Goal: Task Accomplishment & Management: Use online tool/utility

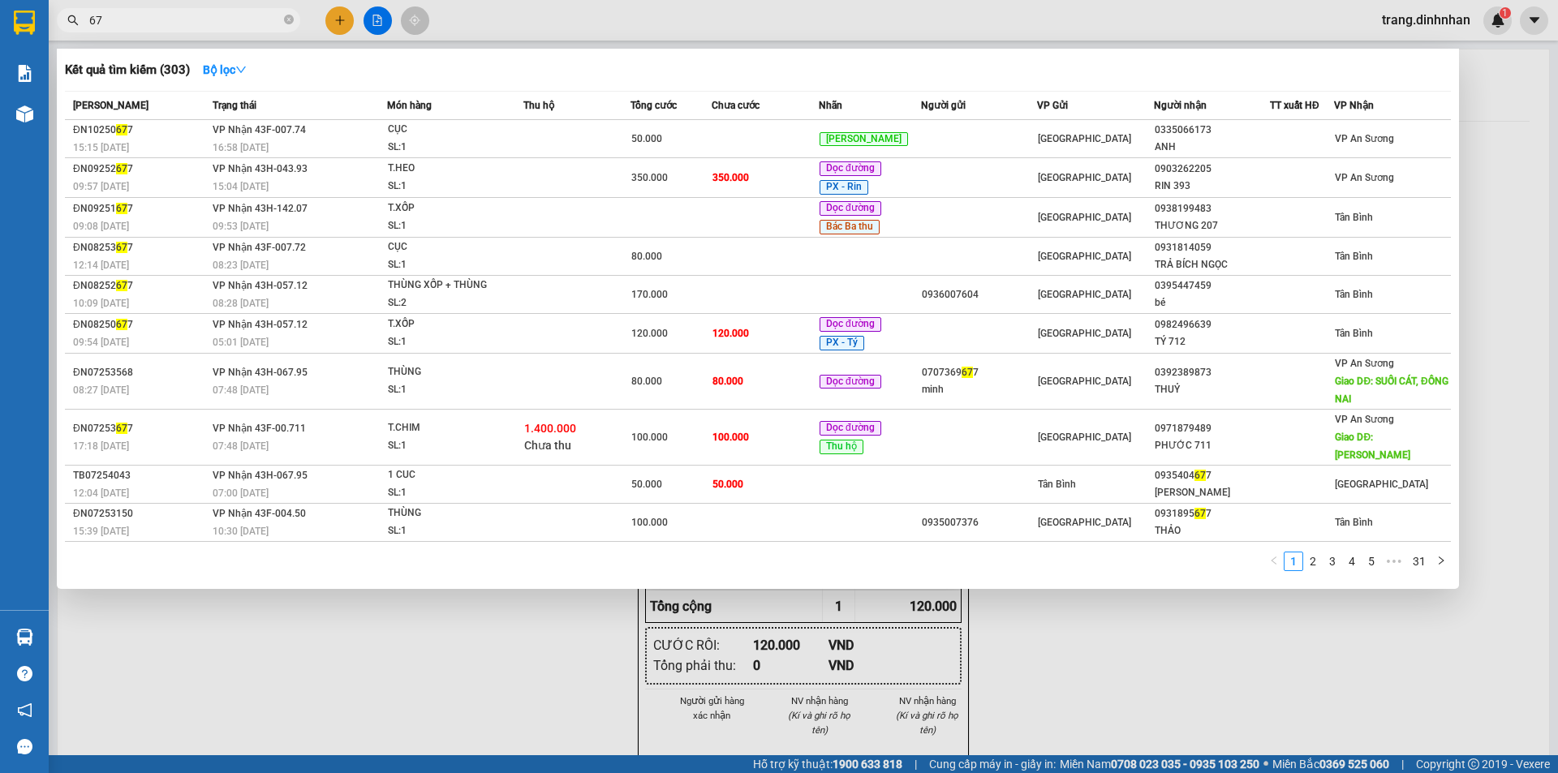
type input "6"
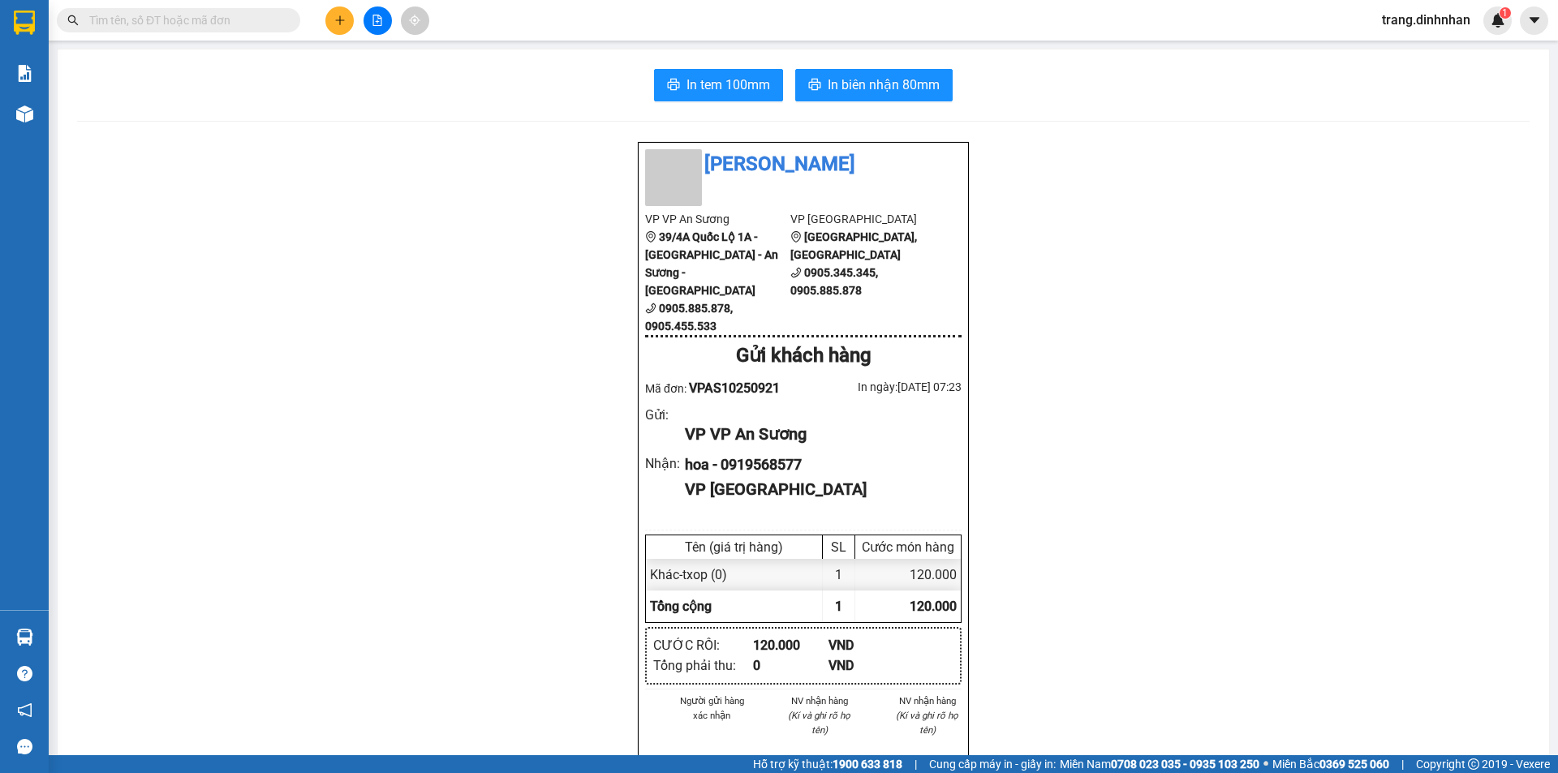
type input "3"
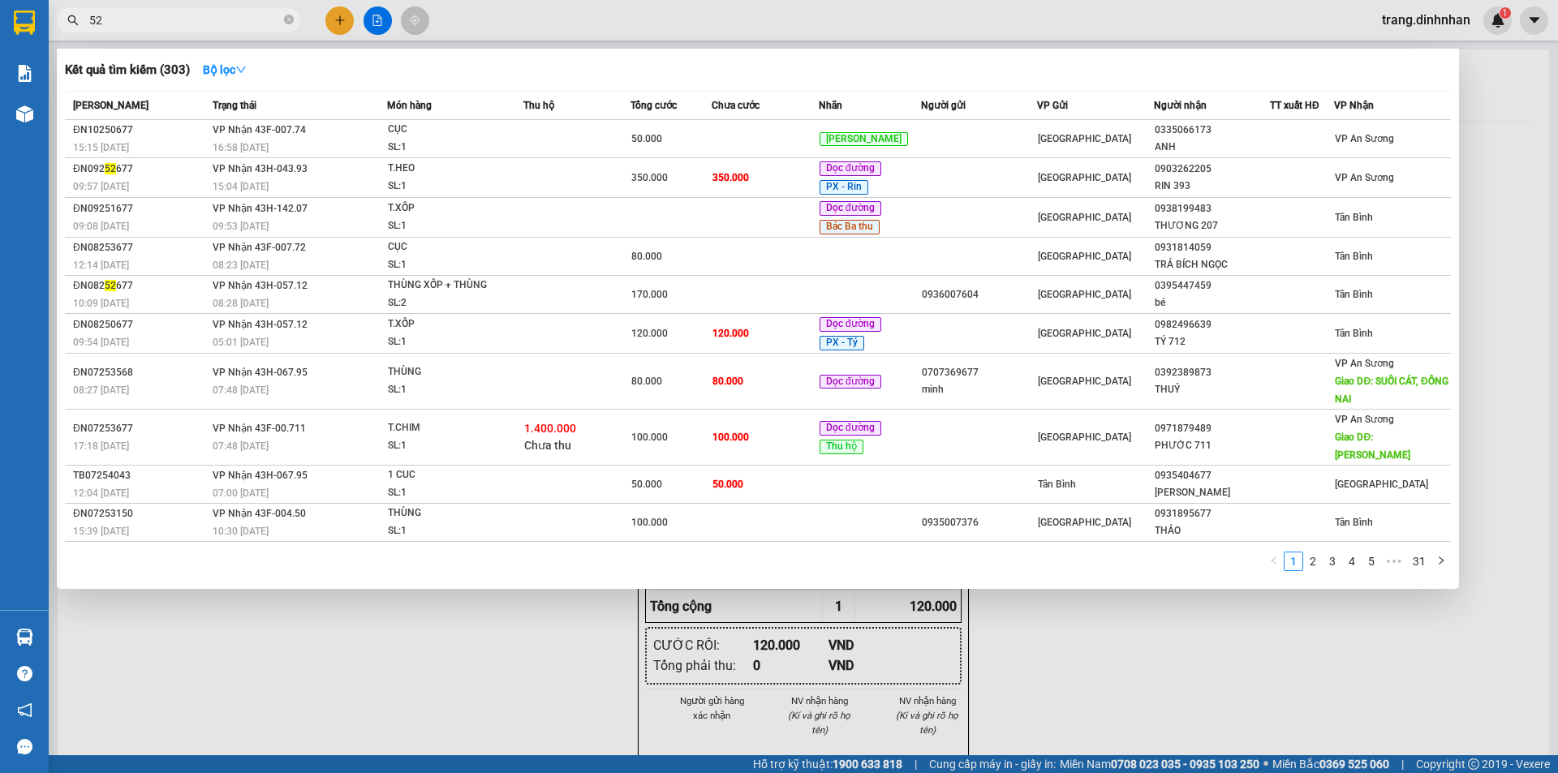
type input "5"
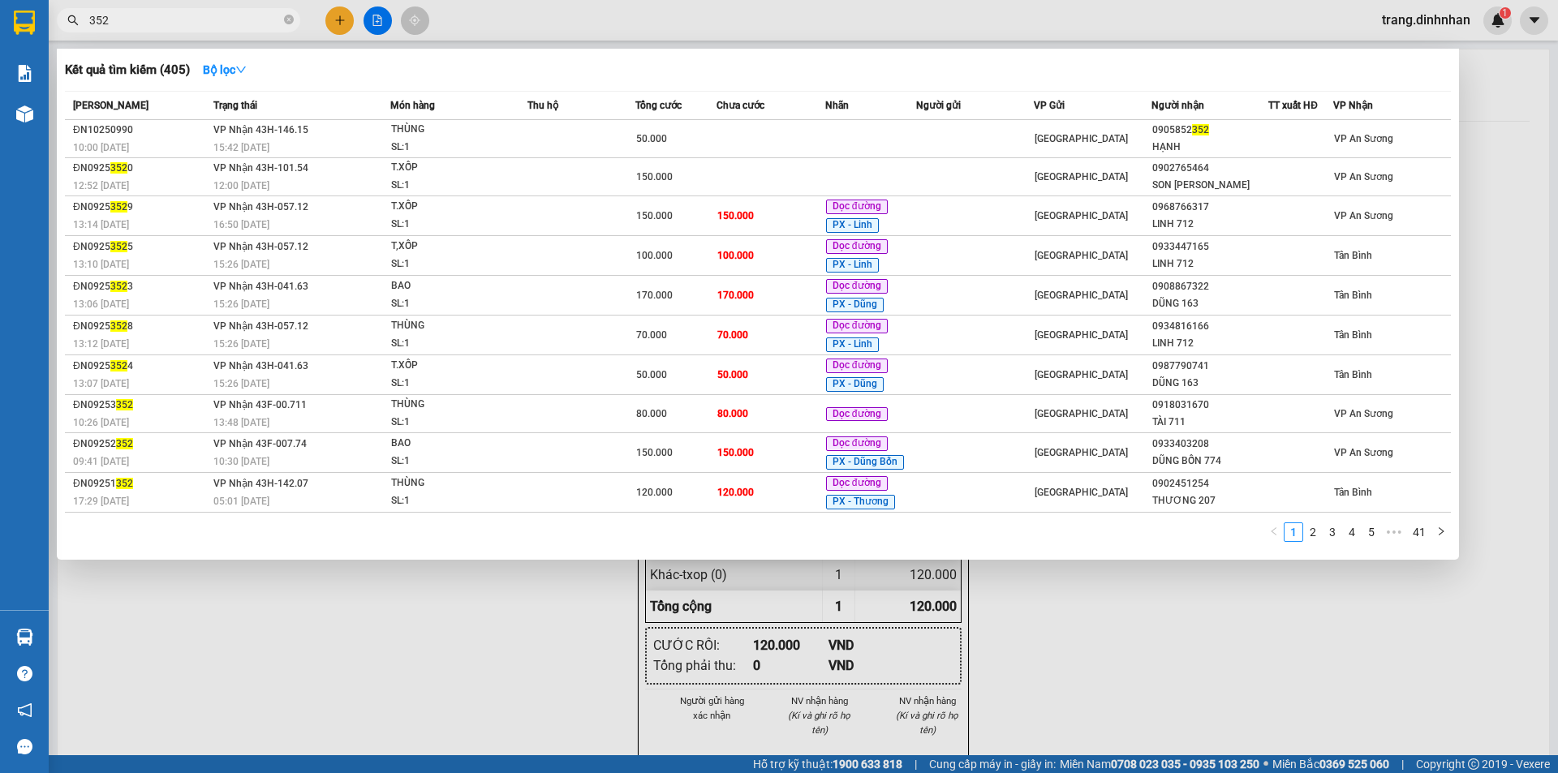
click at [147, 20] on input "352" at bounding box center [185, 20] width 192 height 18
type input "3"
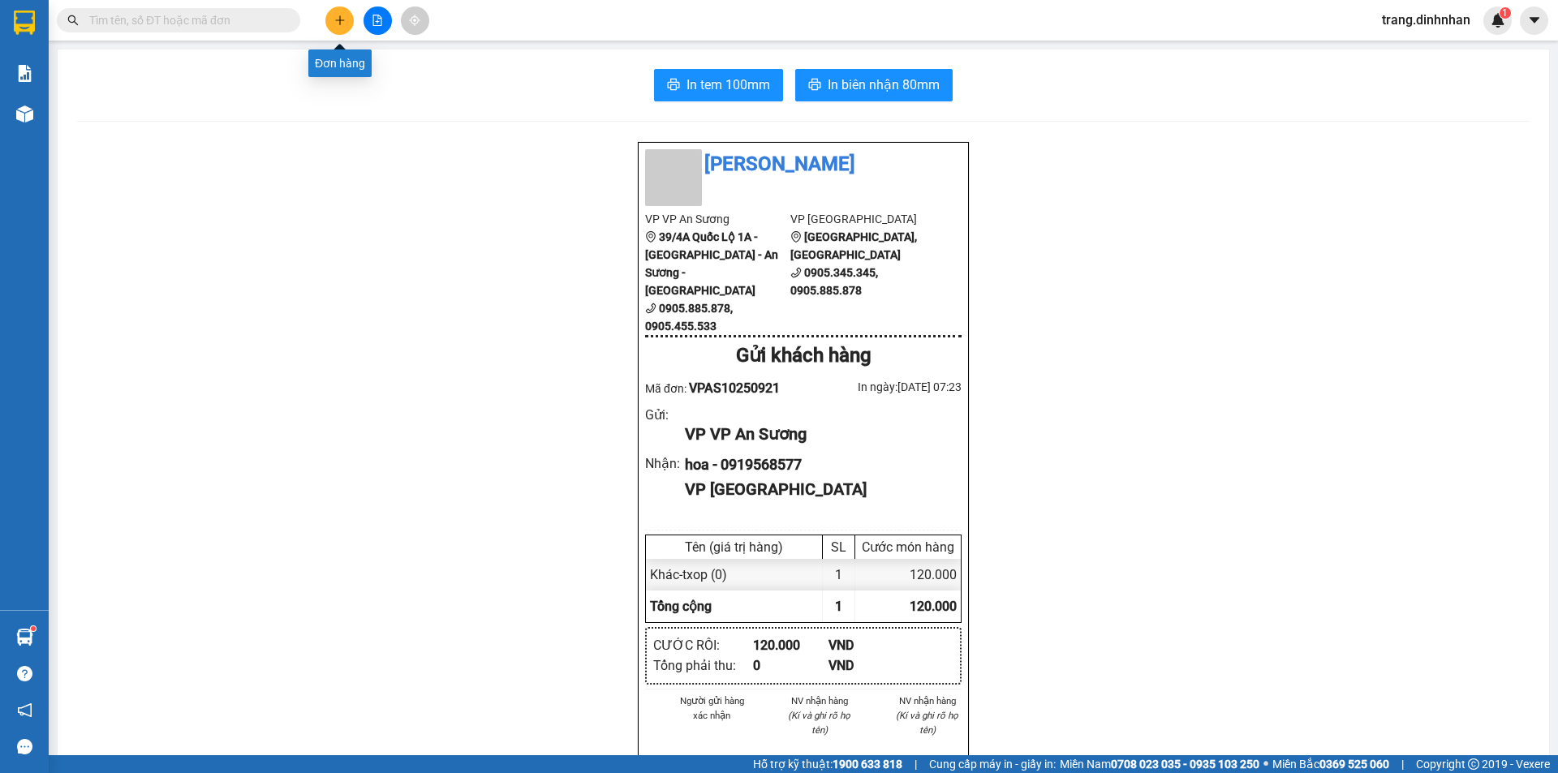
click at [349, 17] on button at bounding box center [339, 20] width 28 height 28
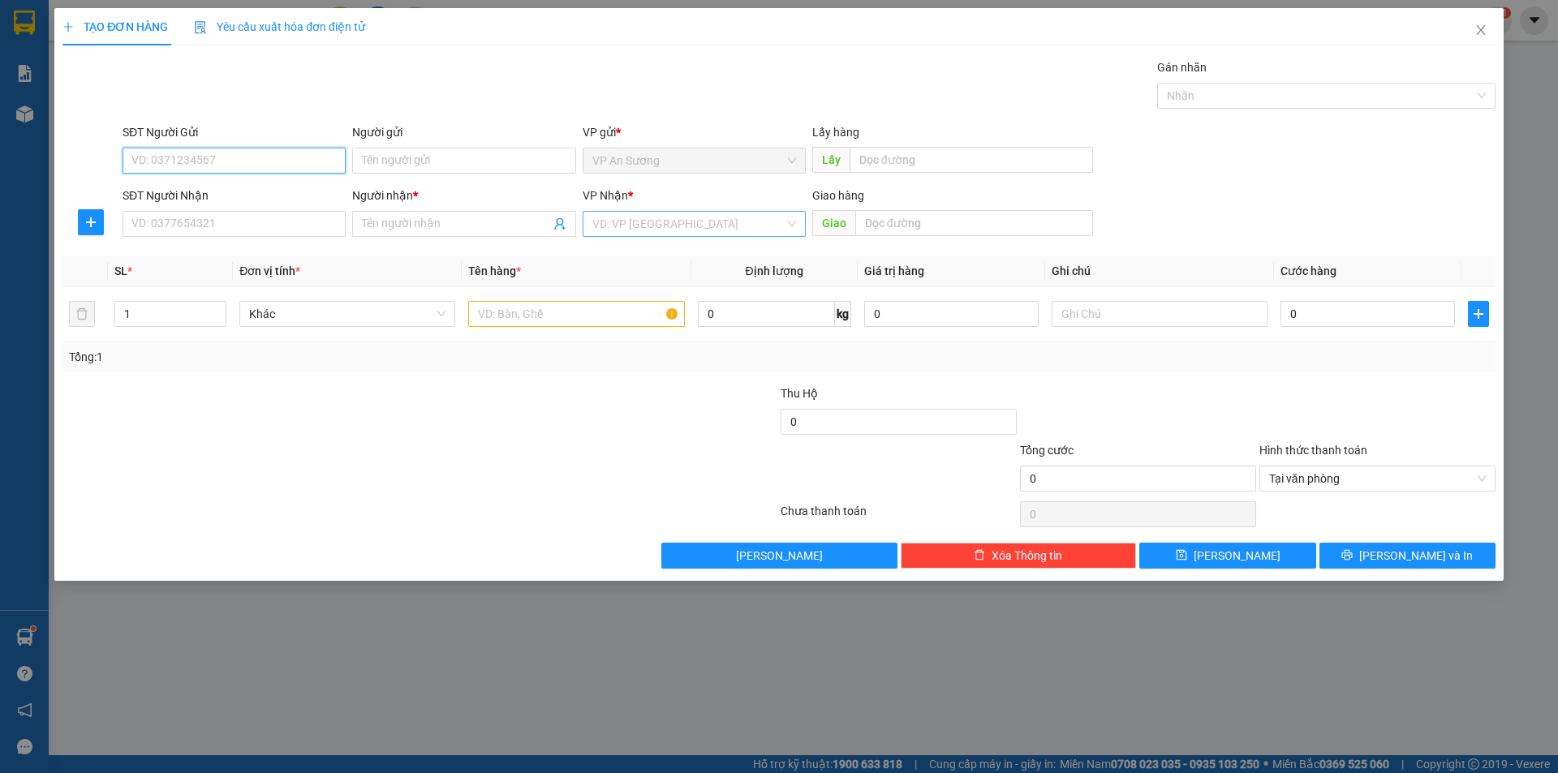
drag, startPoint x: 591, startPoint y: 211, endPoint x: 600, endPoint y: 231, distance: 22.2
click at [592, 211] on div "VD: VP [GEOGRAPHIC_DATA]" at bounding box center [694, 224] width 223 height 26
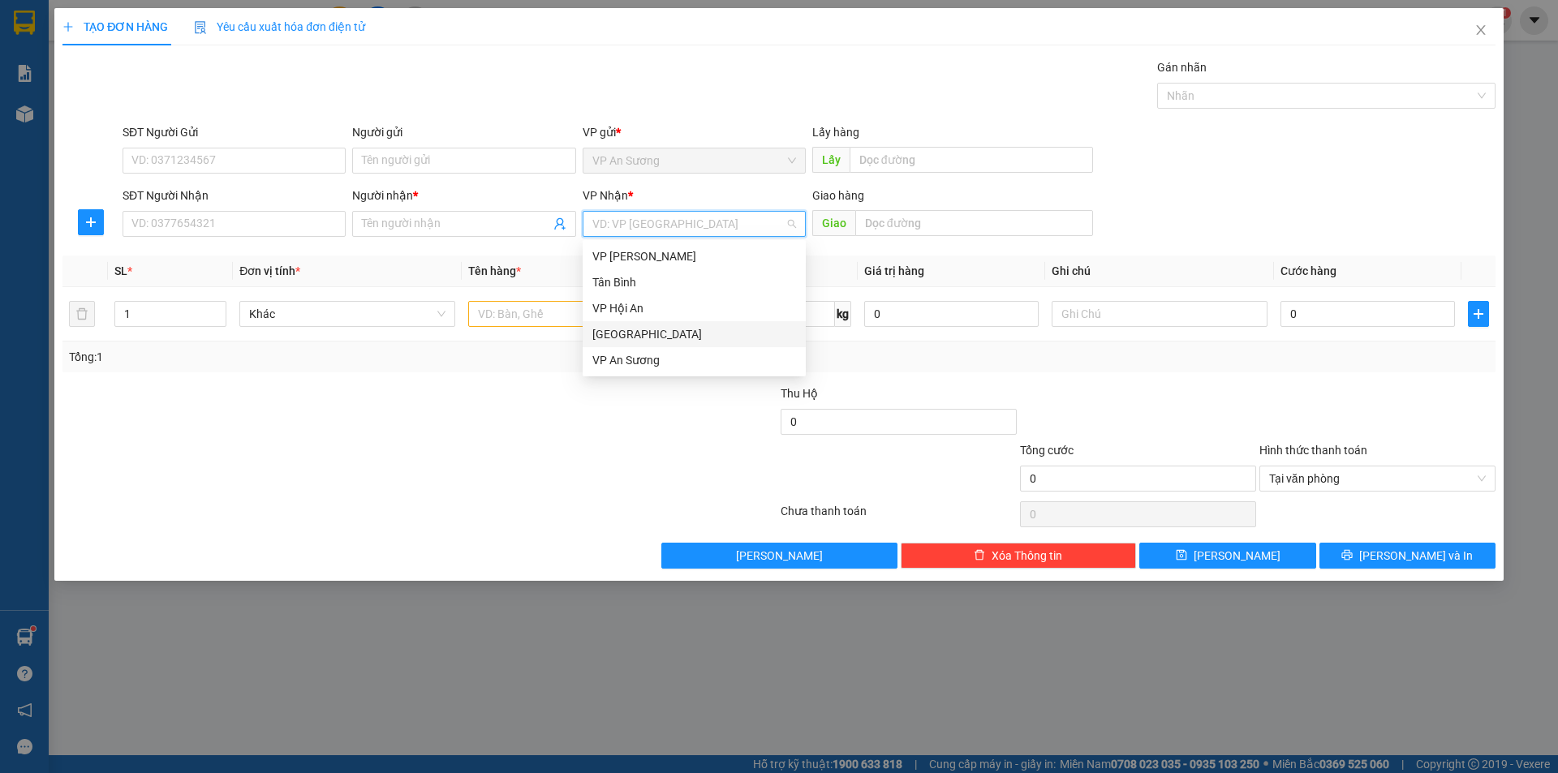
click at [617, 334] on div "[GEOGRAPHIC_DATA]" at bounding box center [694, 334] width 204 height 18
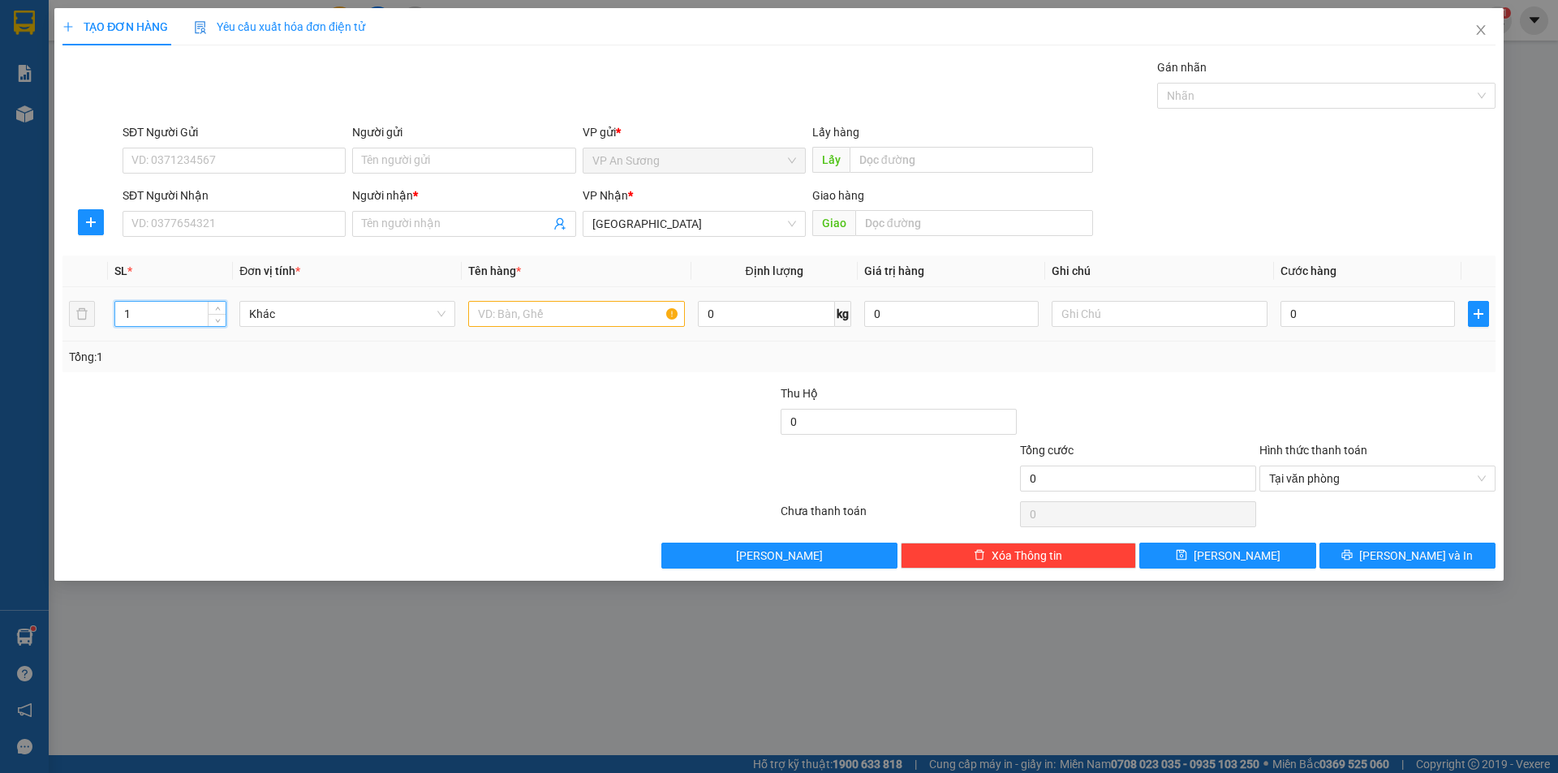
click at [194, 312] on input "1" at bounding box center [170, 314] width 110 height 24
type input "0"
type input "2"
click at [551, 313] on input "text" at bounding box center [576, 314] width 216 height 26
type input "kien bàn"
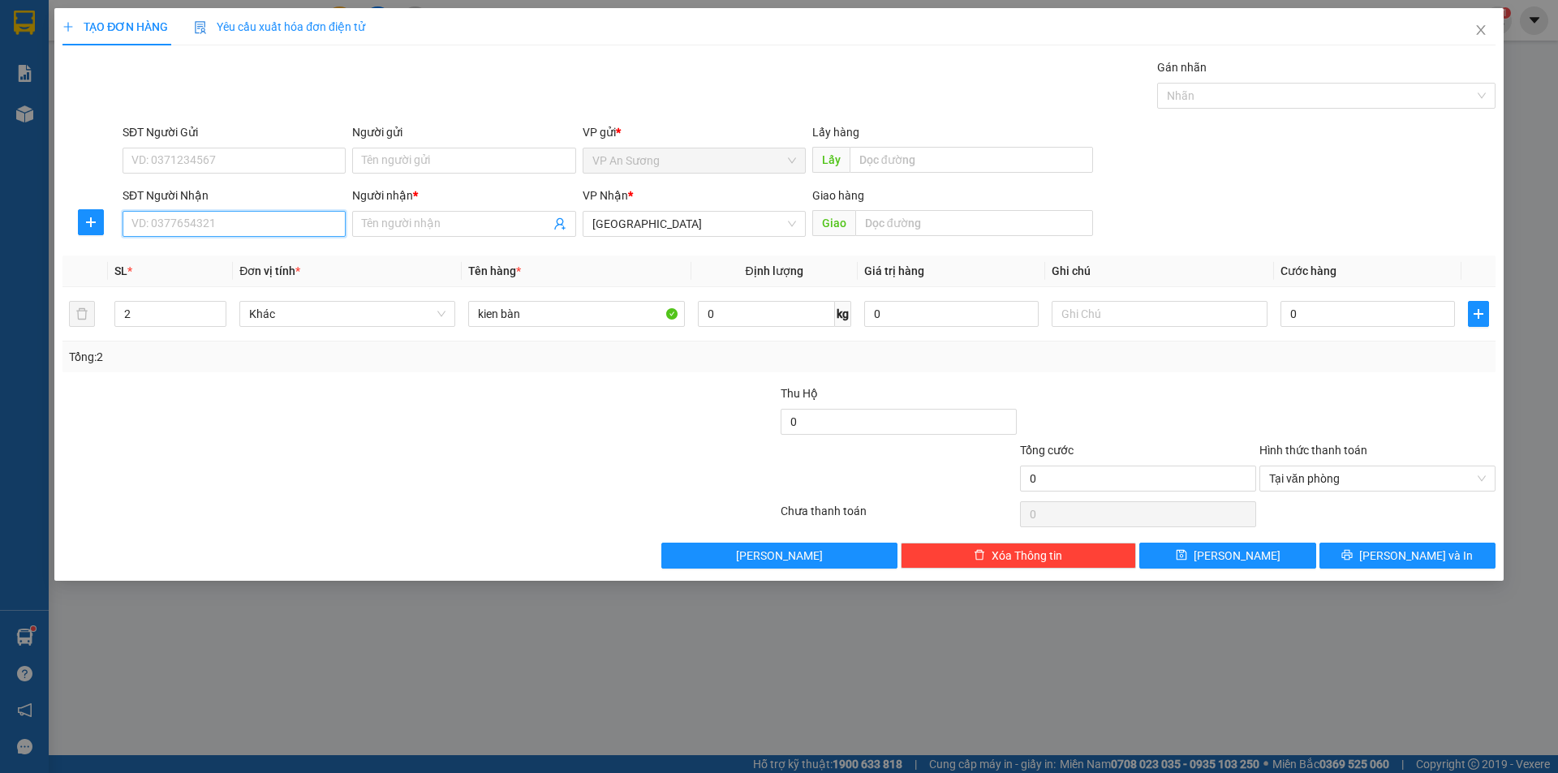
click at [297, 221] on input "SĐT Người Nhận" at bounding box center [234, 224] width 223 height 26
type input "0946319339"
click at [139, 252] on div "0946319339 - khải" at bounding box center [234, 257] width 204 height 18
type input "khải"
type input "0946319339"
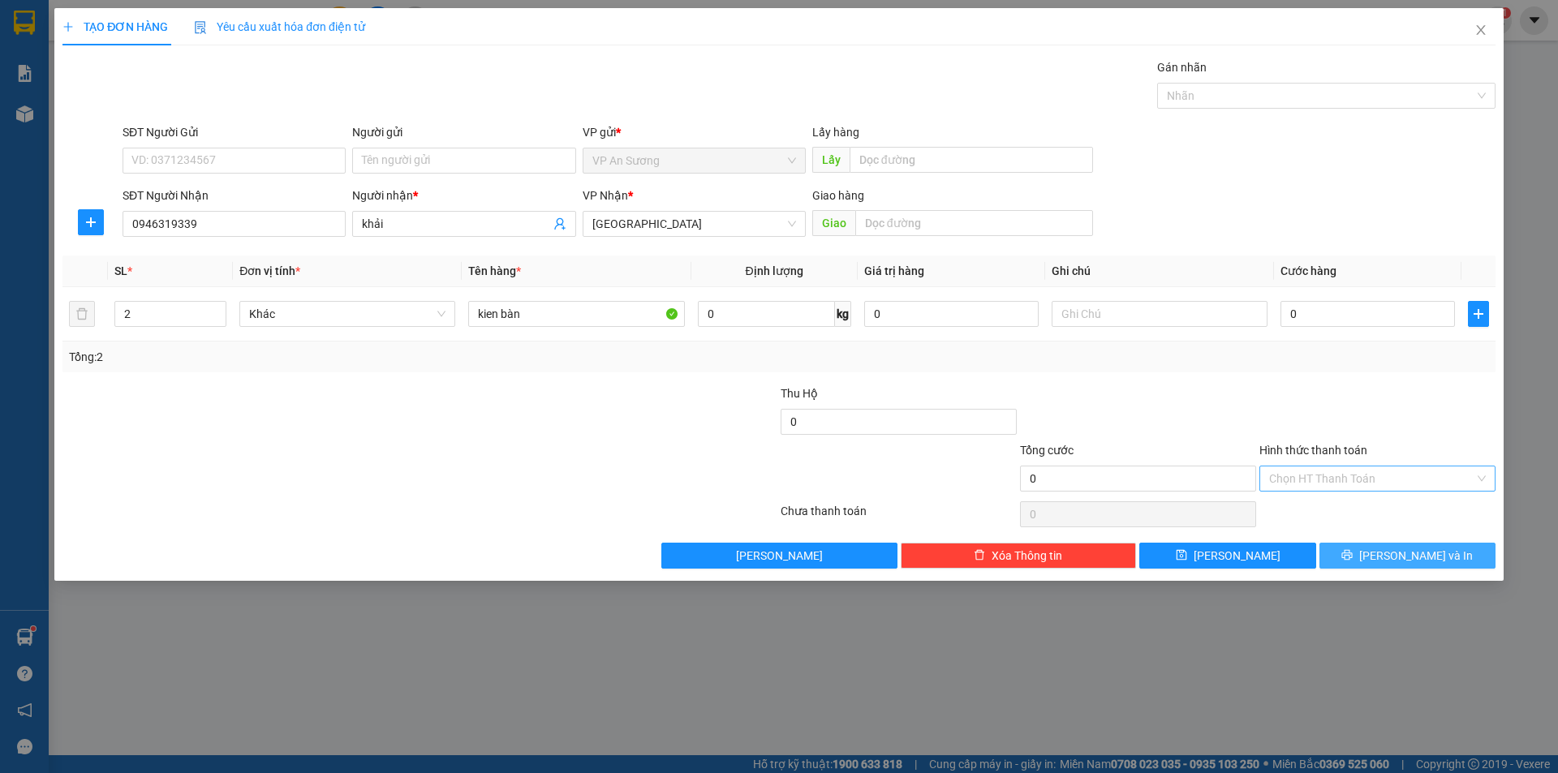
click at [1412, 552] on span "[PERSON_NAME] và In" at bounding box center [1416, 556] width 114 height 18
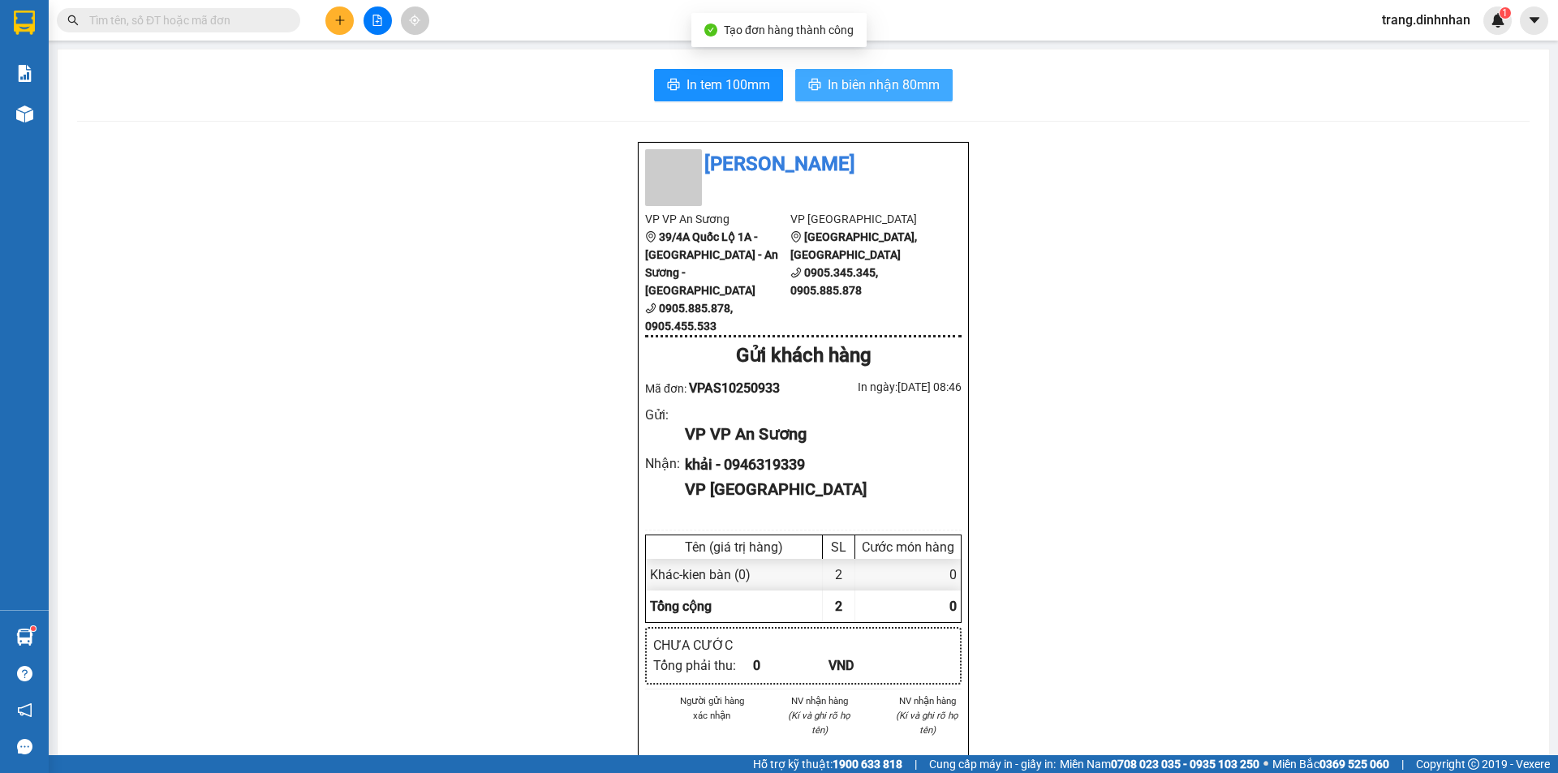
click at [898, 90] on span "In biên nhận 80mm" at bounding box center [884, 85] width 112 height 20
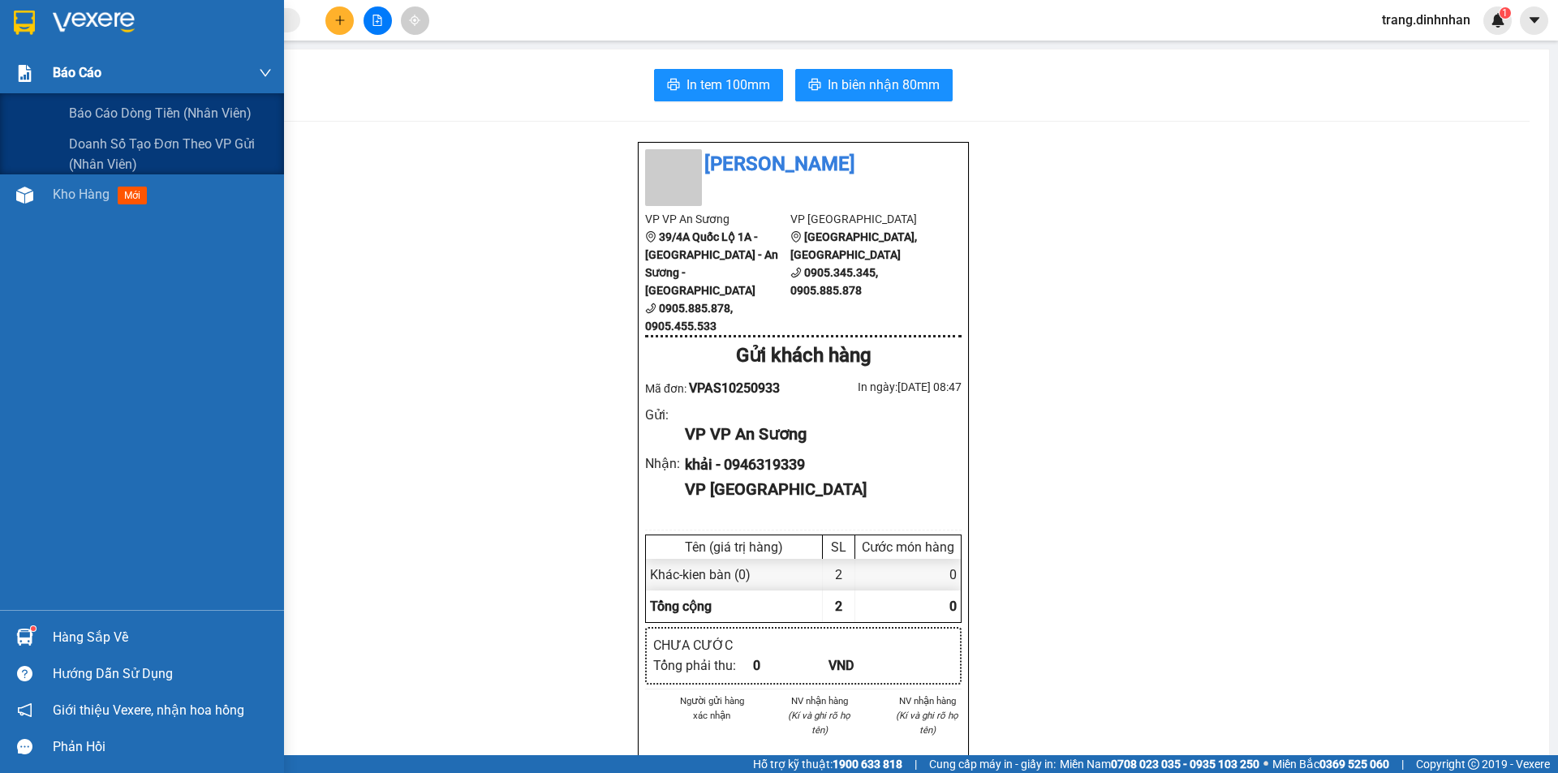
click at [58, 67] on span "Báo cáo" at bounding box center [77, 72] width 49 height 20
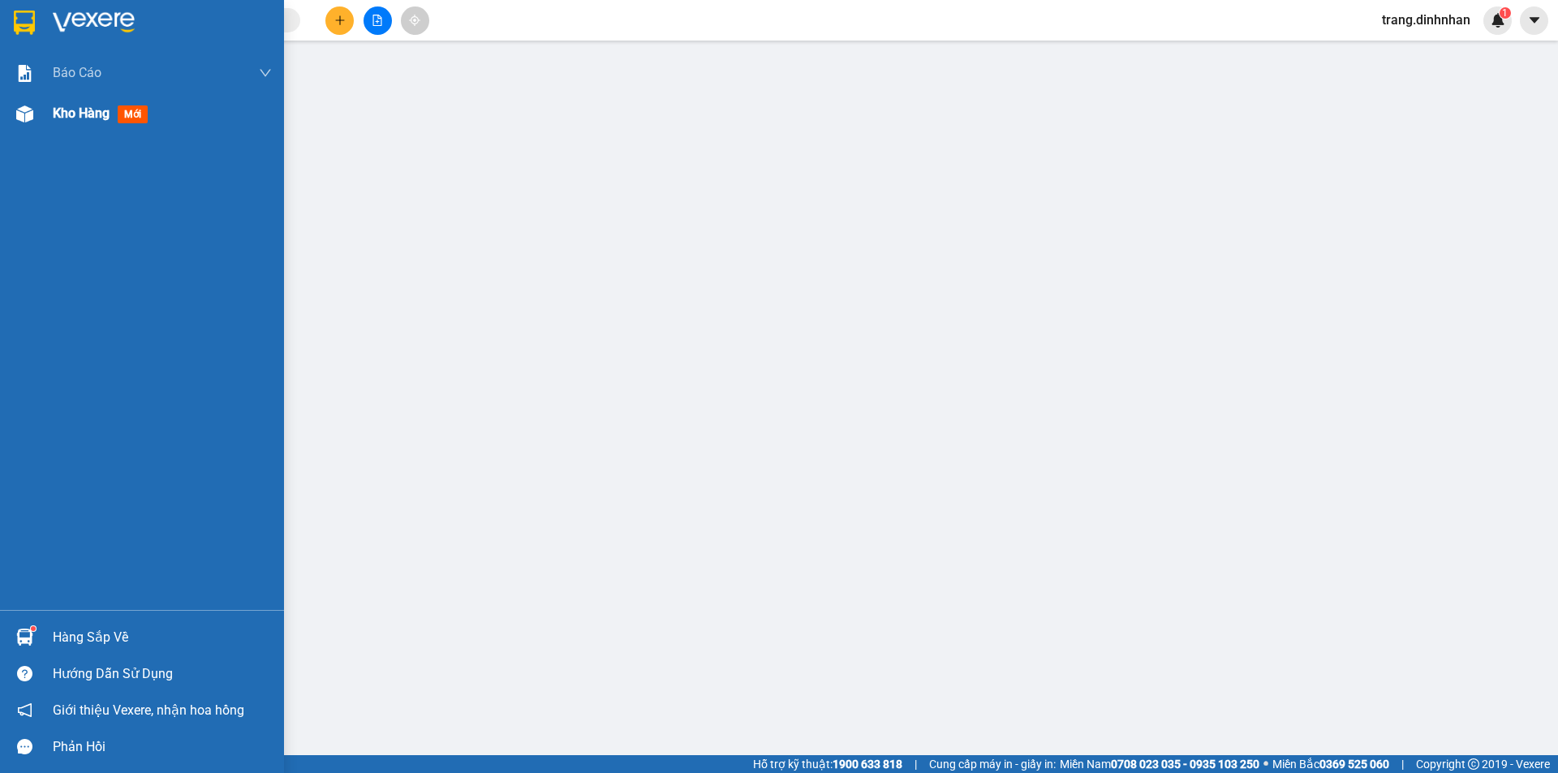
click at [62, 122] on div "Kho hàng mới" at bounding box center [103, 113] width 101 height 20
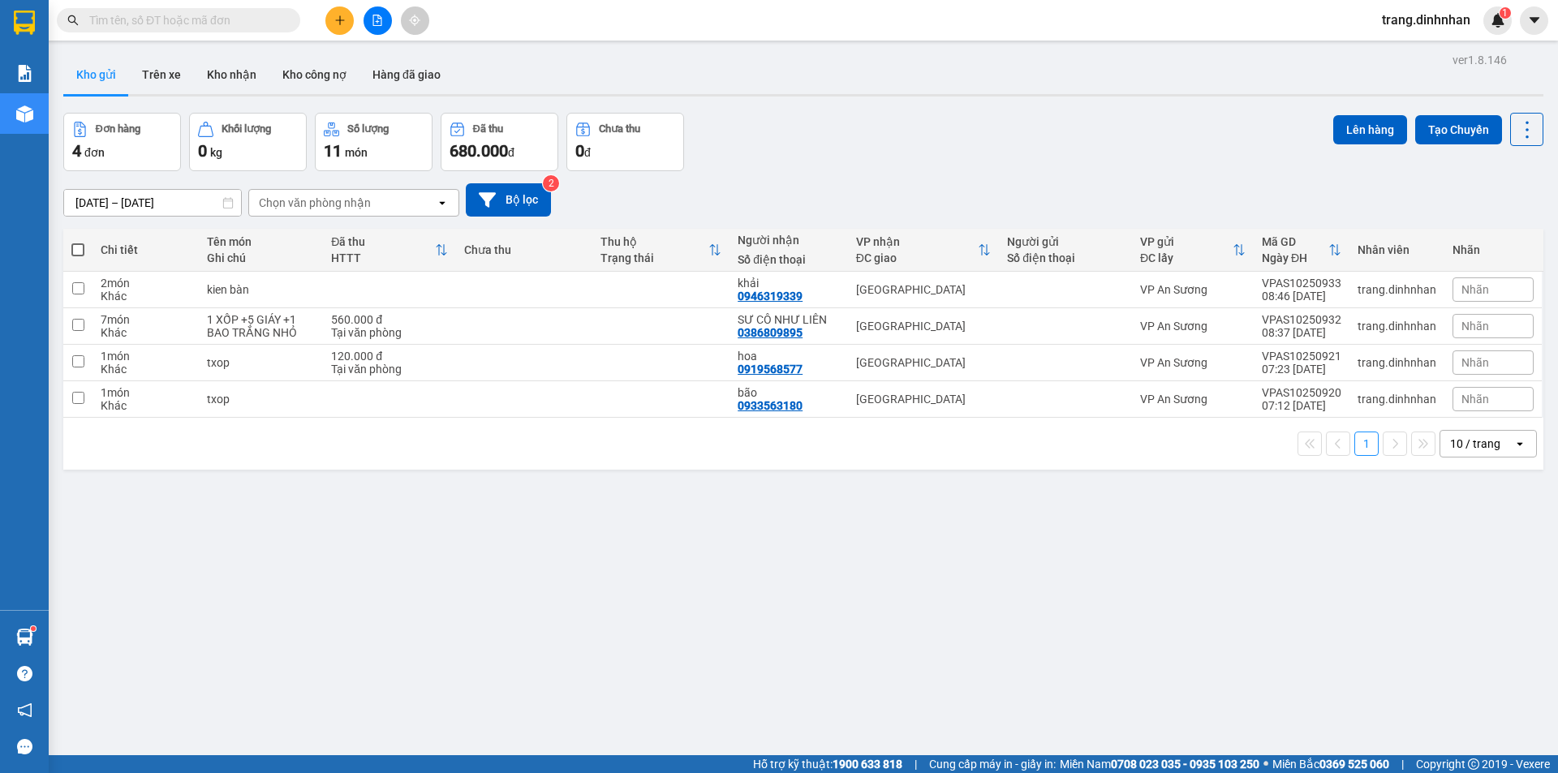
click at [80, 253] on span at bounding box center [77, 249] width 13 height 13
click at [78, 242] on input "checkbox" at bounding box center [78, 242] width 0 height 0
checkbox input "true"
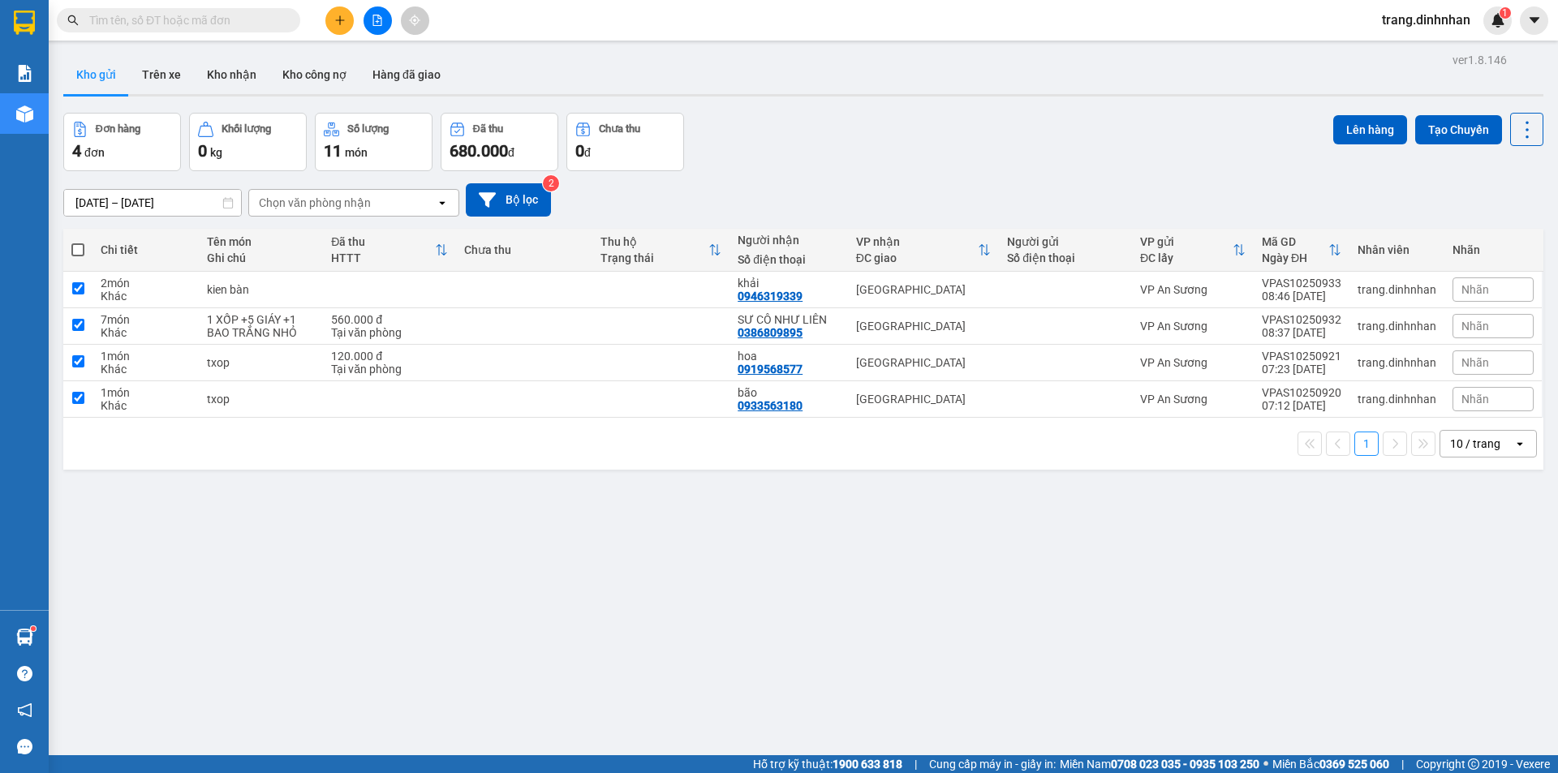
checkbox input "true"
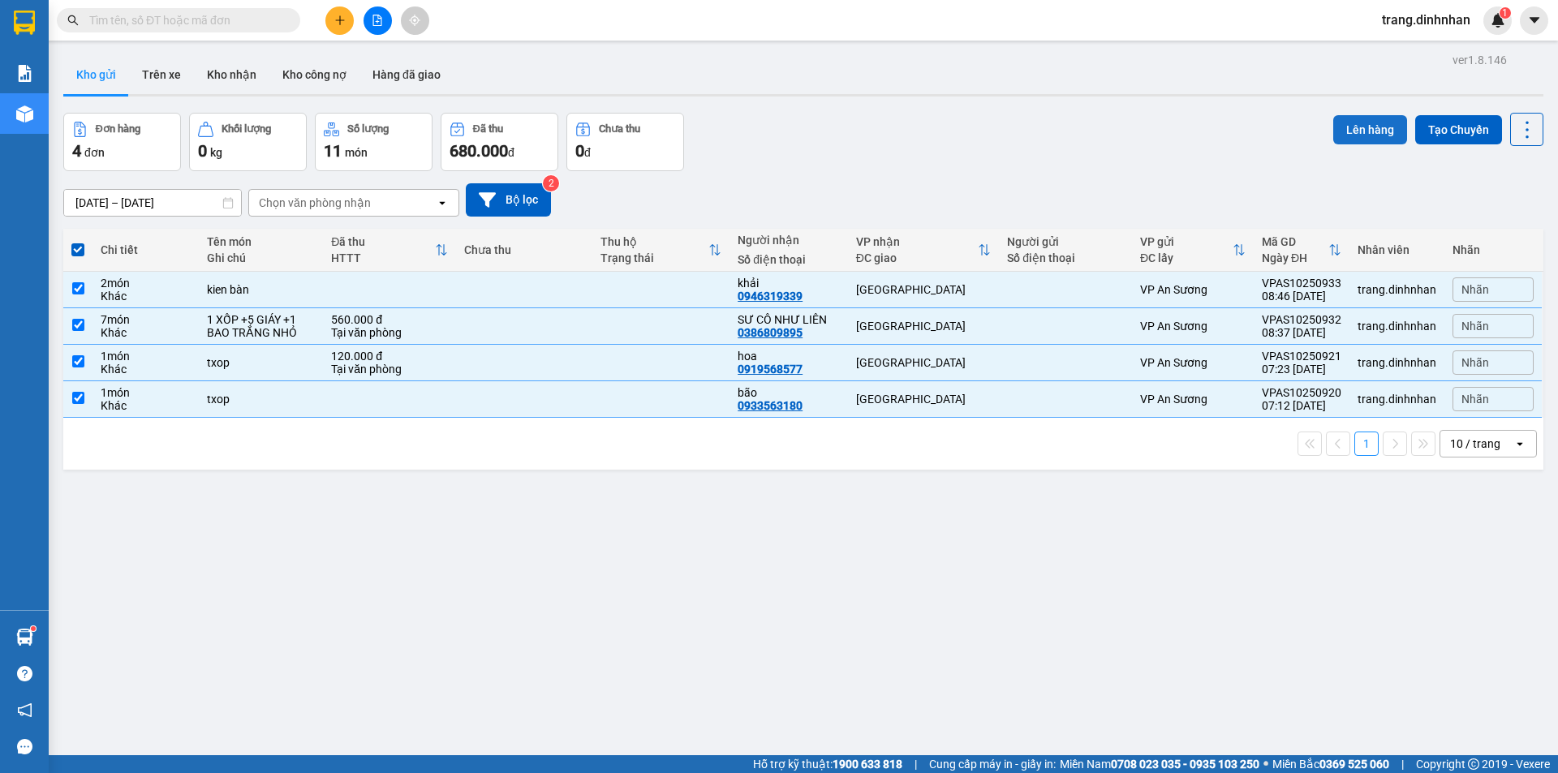
click at [1347, 135] on button "Lên hàng" at bounding box center [1370, 129] width 74 height 29
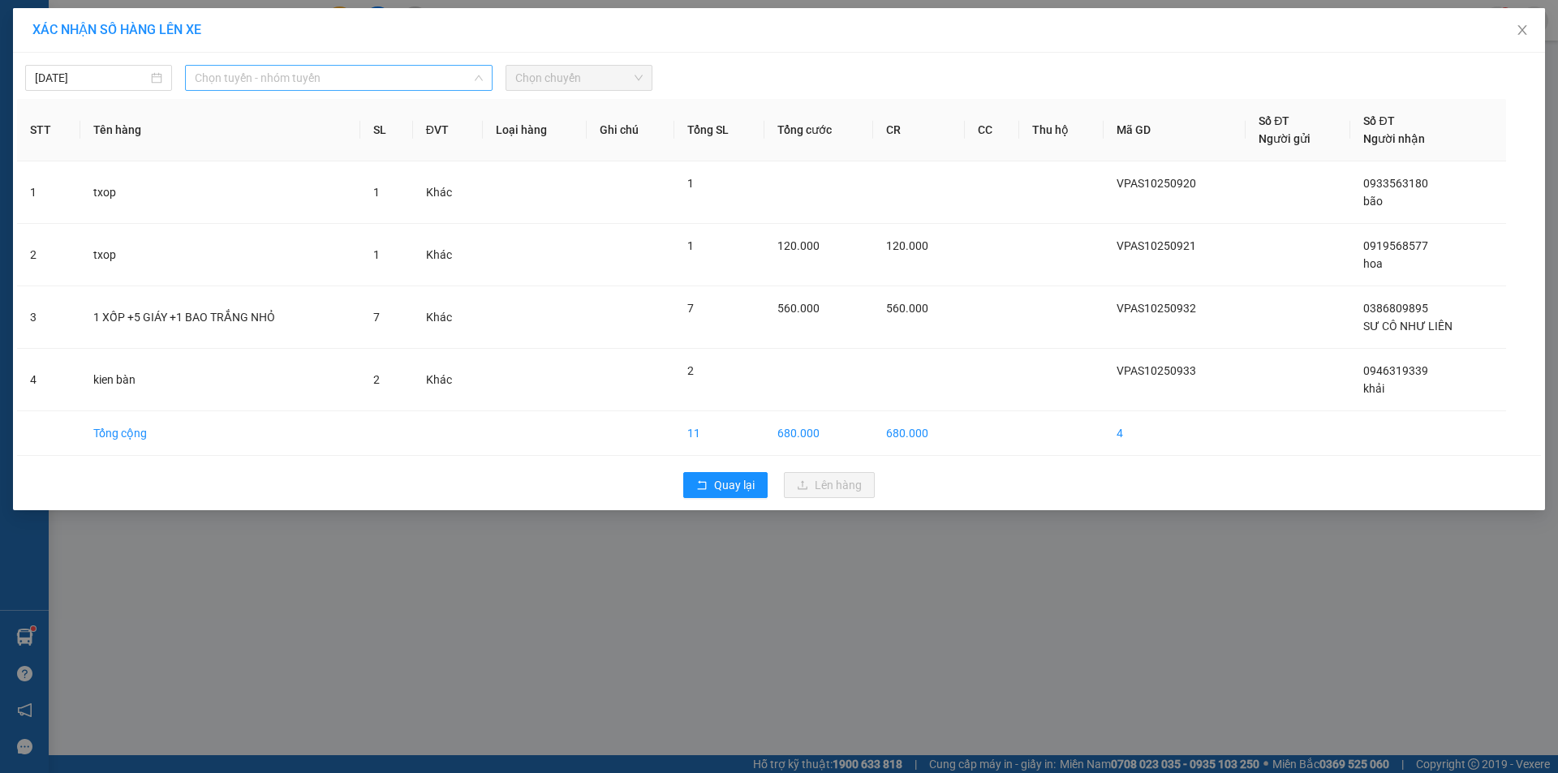
click at [424, 69] on span "Chọn tuyến - nhóm tuyến" at bounding box center [339, 78] width 288 height 24
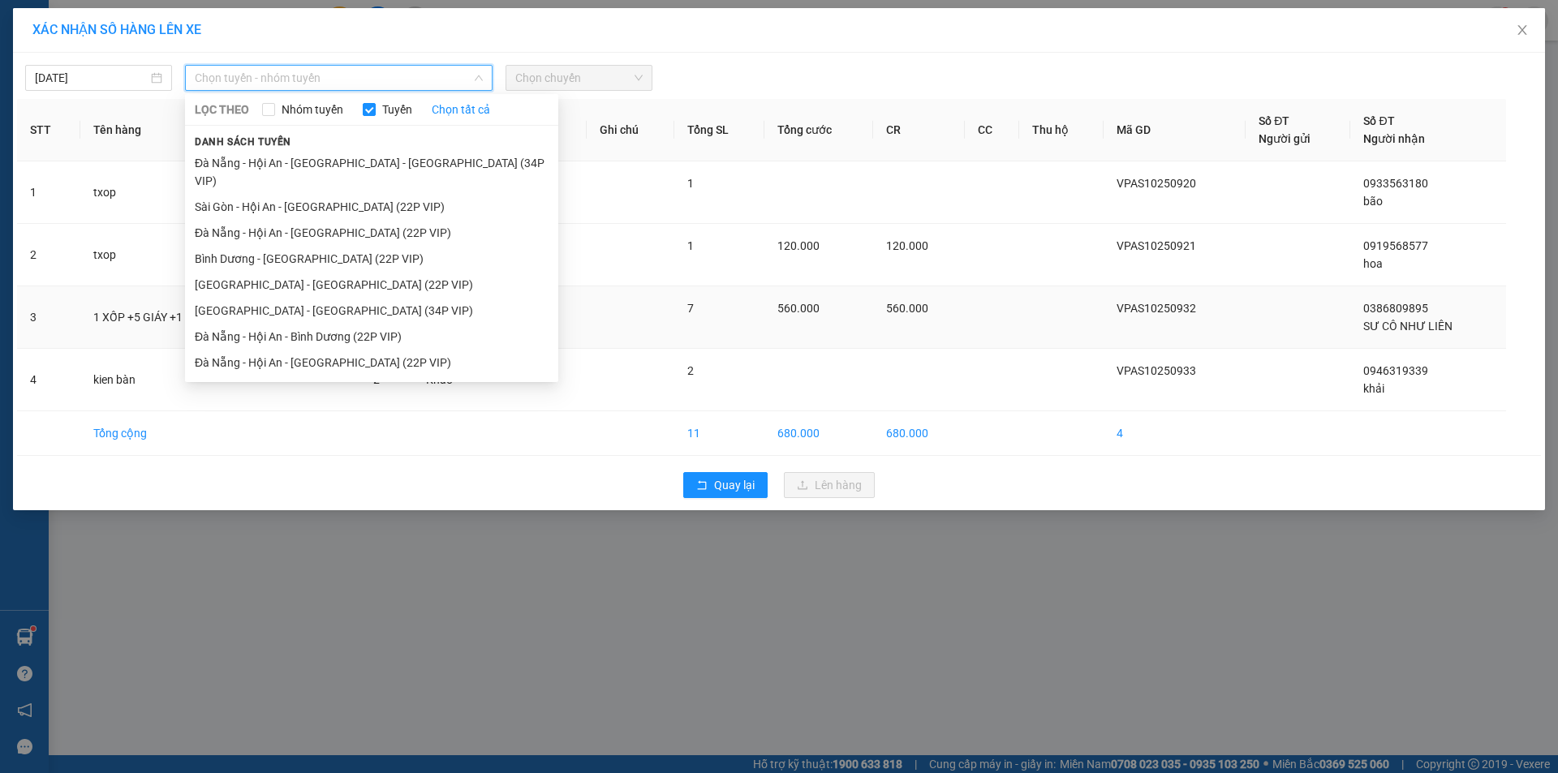
drag, startPoint x: 358, startPoint y: 348, endPoint x: 372, endPoint y: 329, distance: 23.7
click at [359, 350] on li "Đà Nẵng - Hội An - [GEOGRAPHIC_DATA] (22P VIP)" at bounding box center [371, 363] width 373 height 26
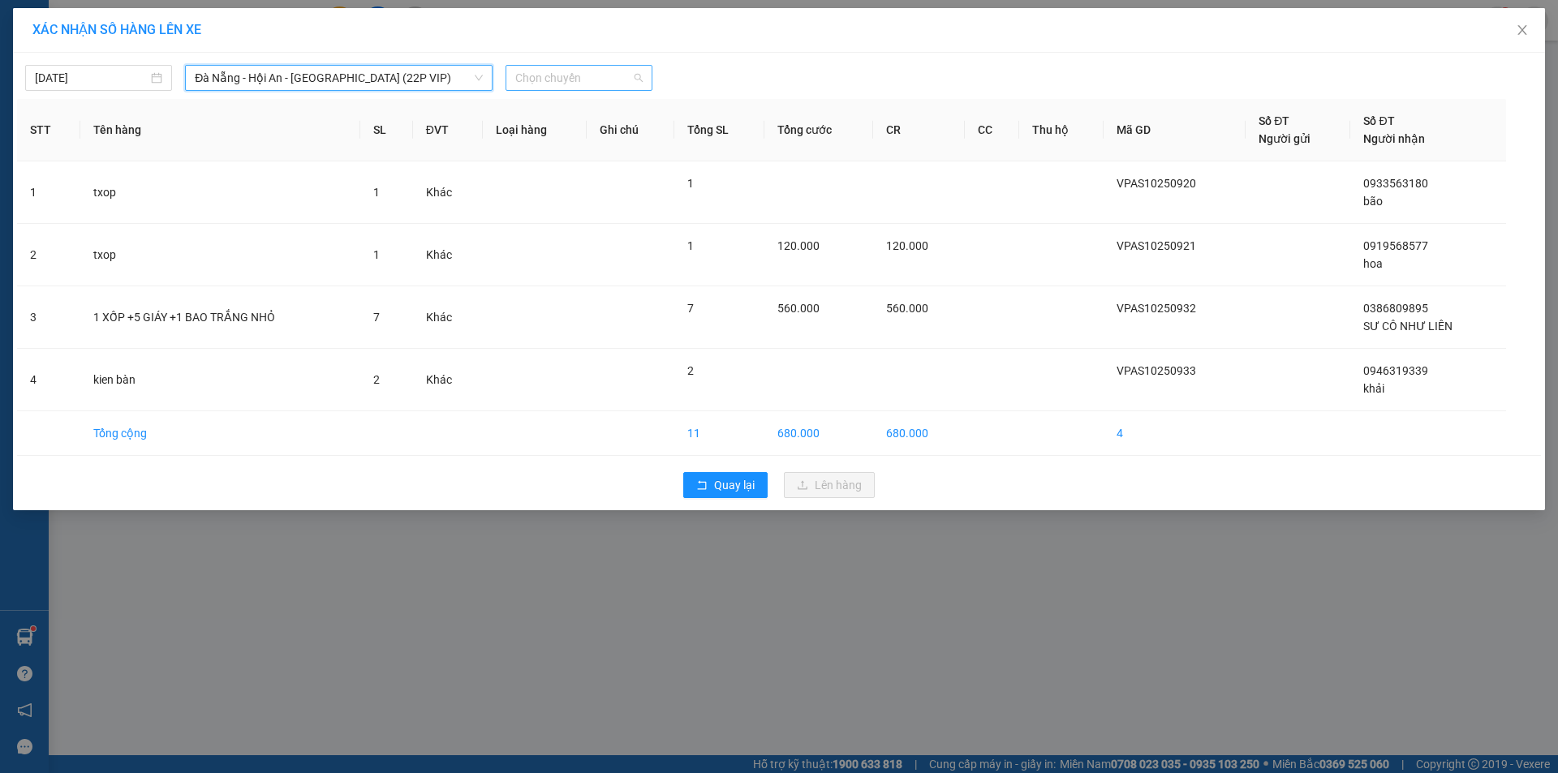
click at [604, 73] on span "Chọn chuyến" at bounding box center [578, 78] width 127 height 24
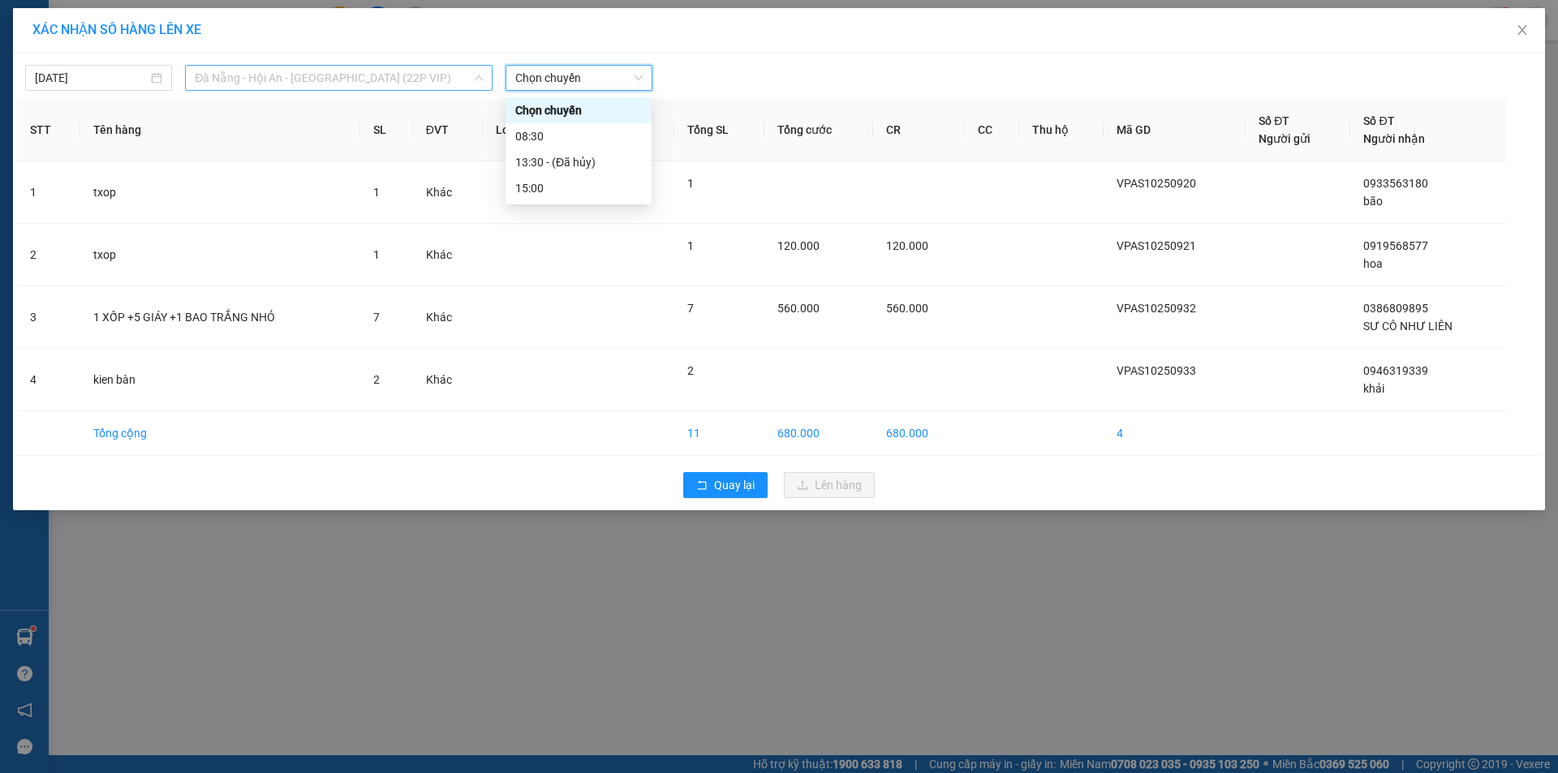
click at [418, 79] on span "Đà Nẵng - Hội An - [GEOGRAPHIC_DATA] (22P VIP)" at bounding box center [339, 78] width 288 height 24
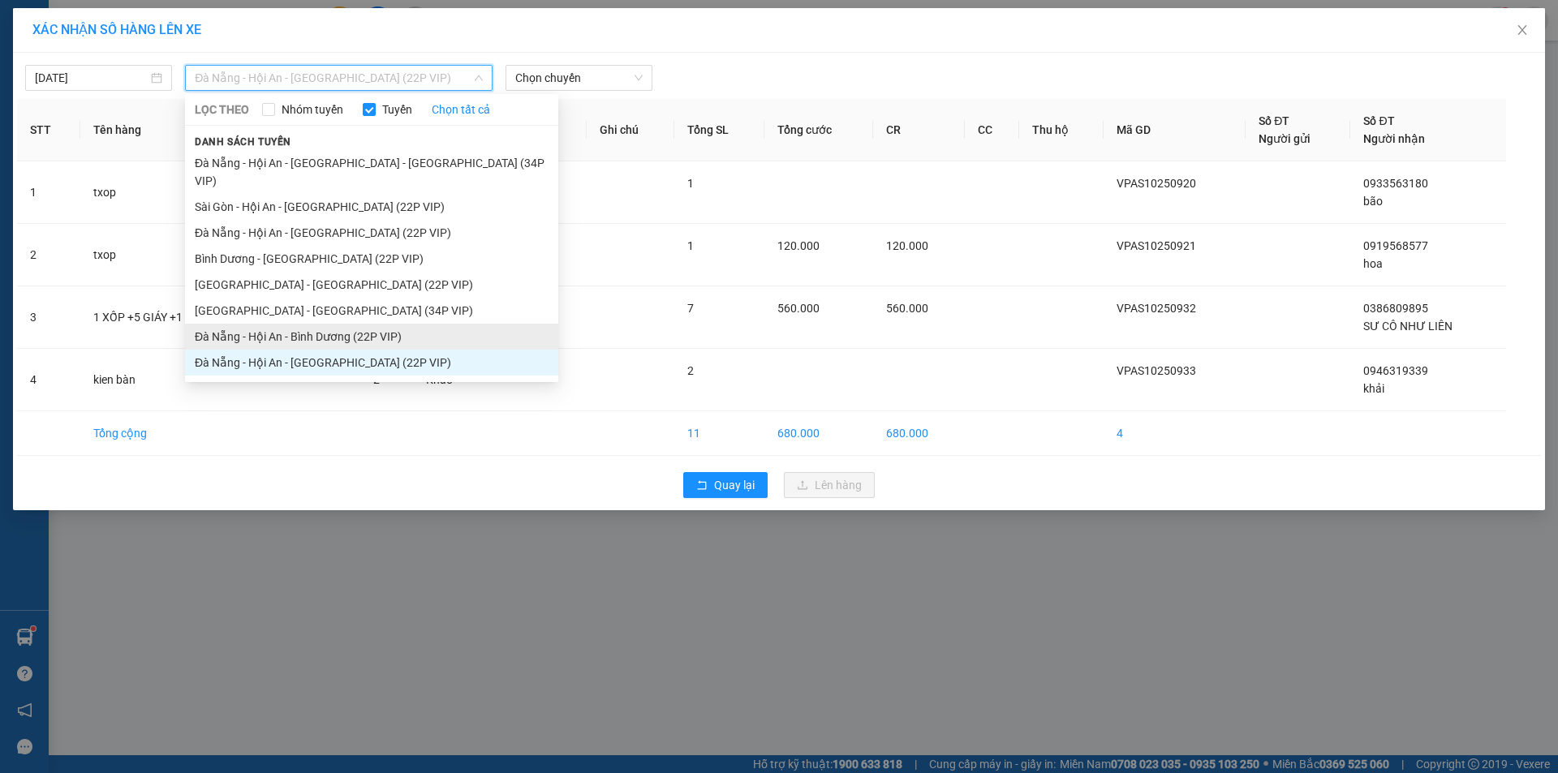
click at [338, 324] on li "Đà Nẵng - Hội An - Bình Dương (22P VIP)" at bounding box center [371, 337] width 373 height 26
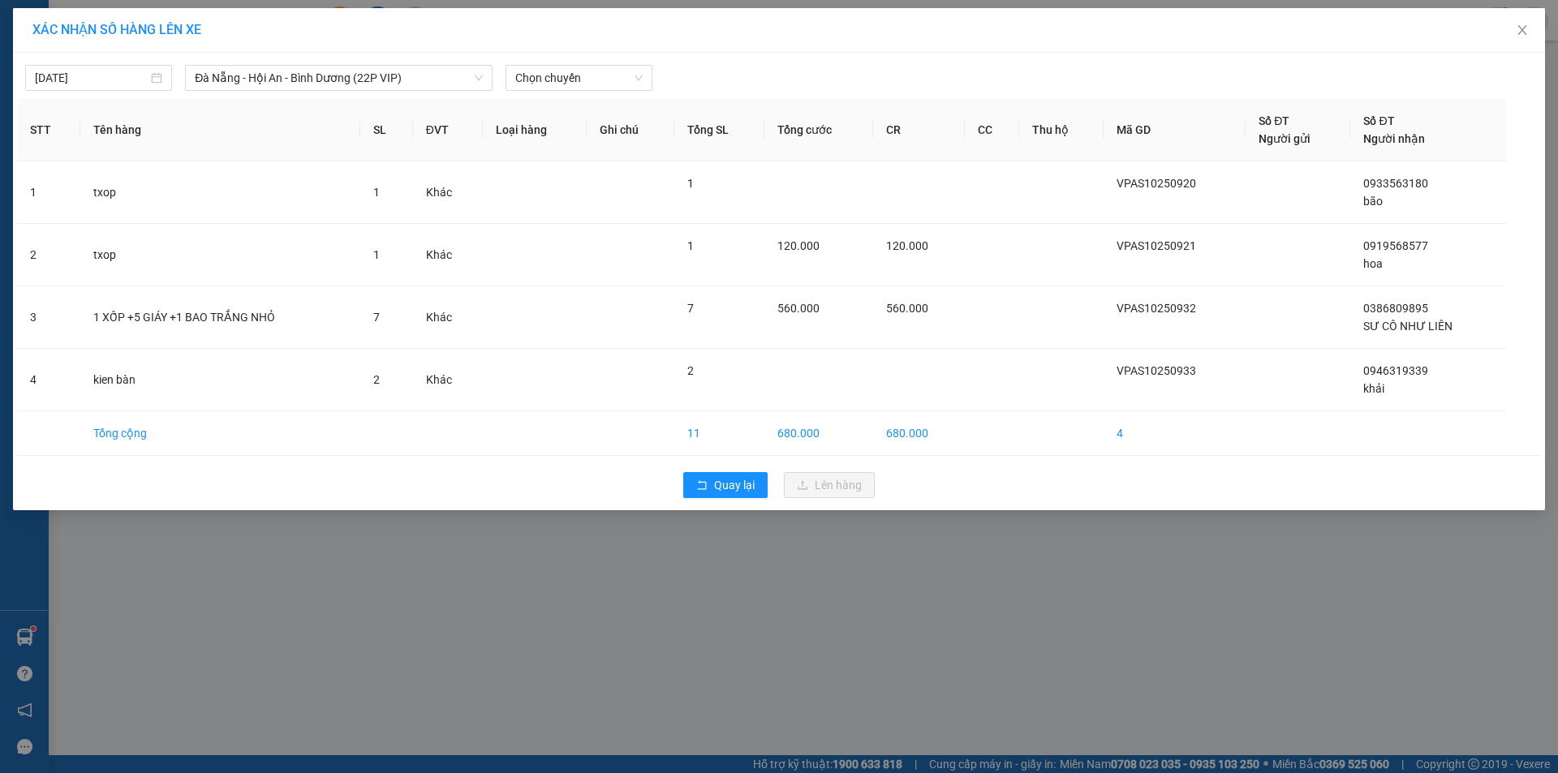
click at [429, 64] on div "[DATE] [GEOGRAPHIC_DATA] - Hội An - [GEOGRAPHIC_DATA] (22P VIP) LỌC THEO Nhóm t…" at bounding box center [779, 74] width 1524 height 34
click at [450, 84] on span "Đà Nẵng - Hội An - Bình Dương (22P VIP)" at bounding box center [339, 78] width 288 height 24
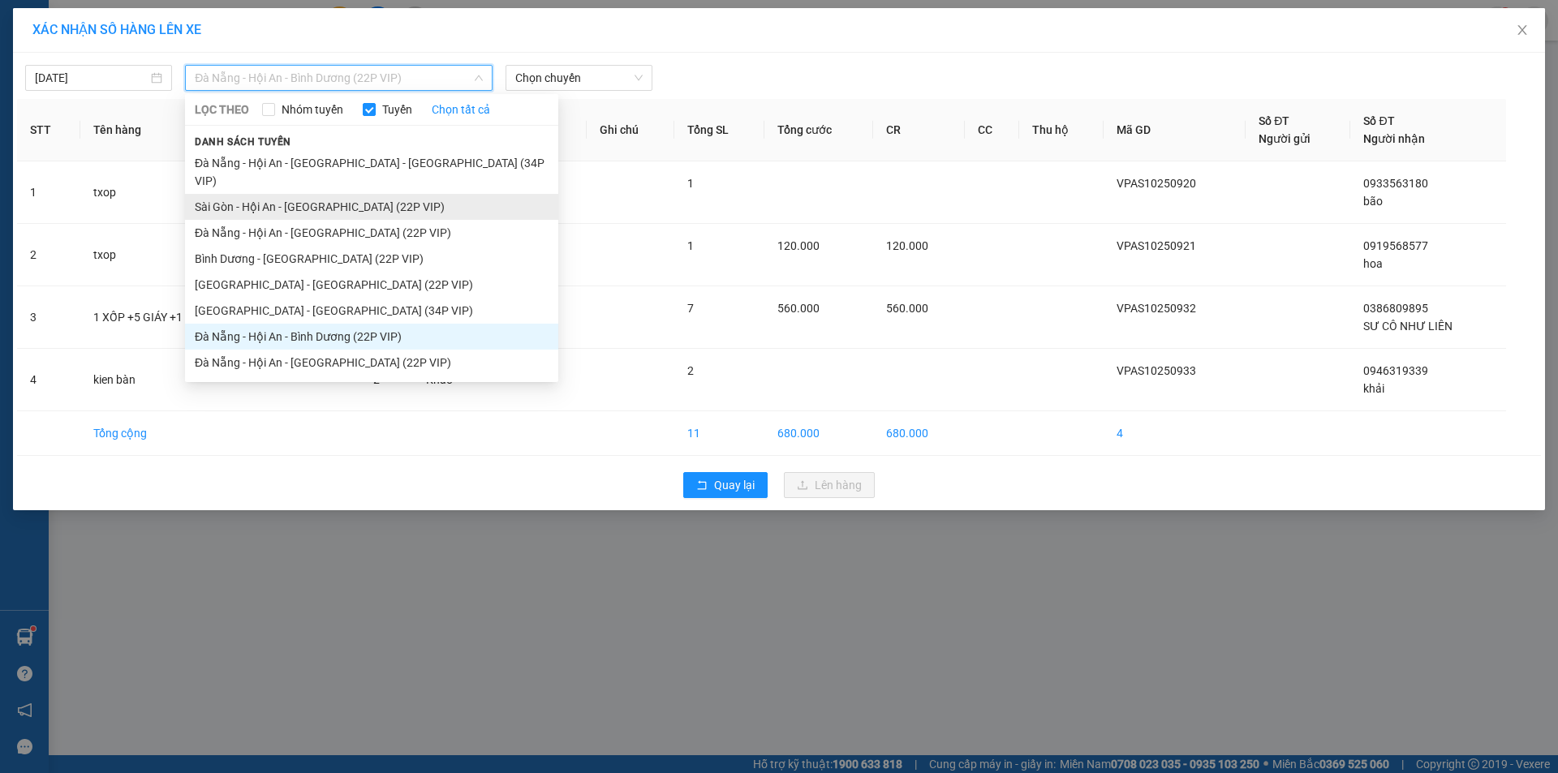
click at [377, 194] on li "Sài Gòn - Hội An - [GEOGRAPHIC_DATA] (22P VIP)" at bounding box center [371, 207] width 373 height 26
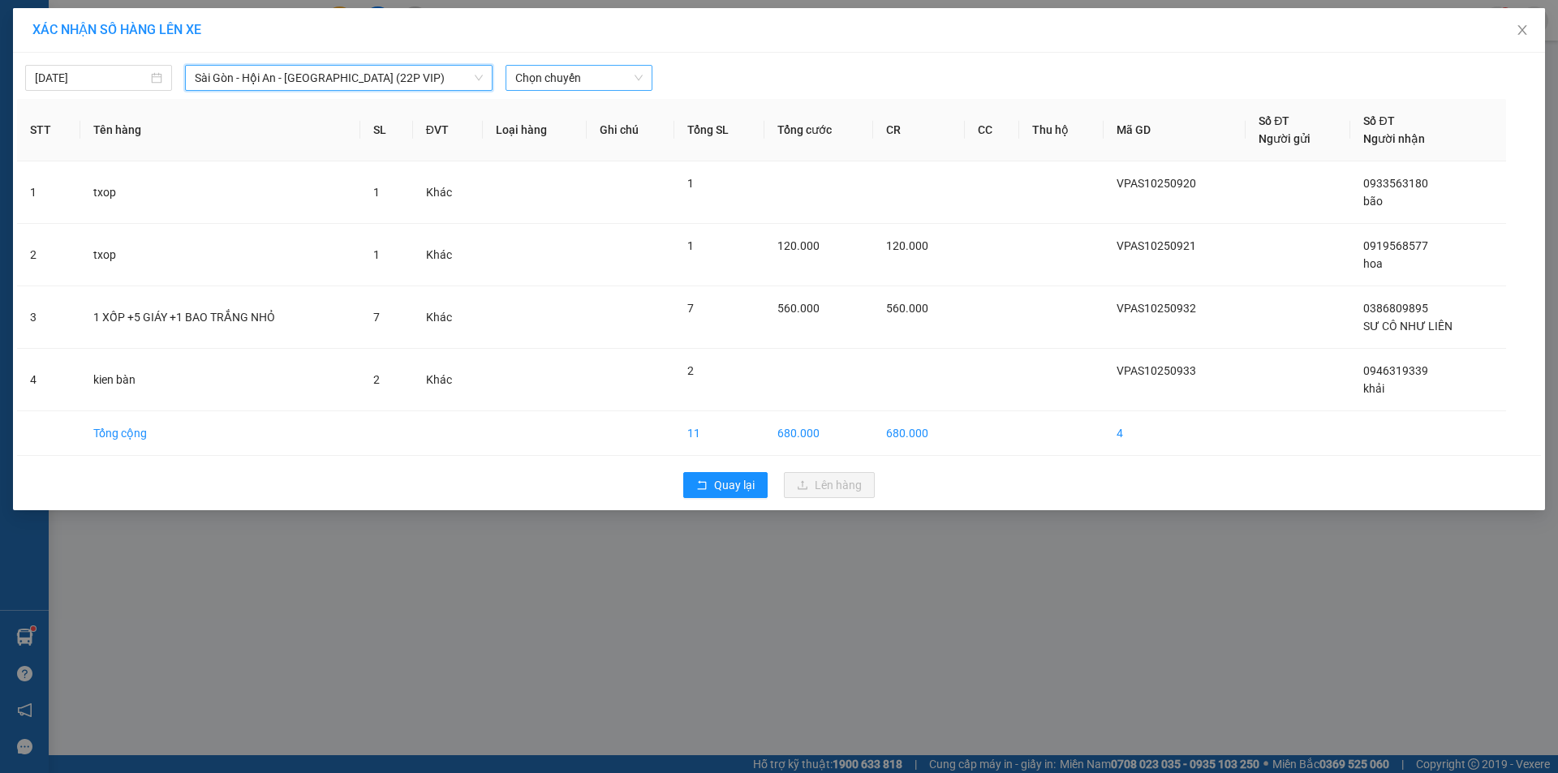
click at [585, 75] on span "Chọn chuyến" at bounding box center [578, 78] width 127 height 24
click at [449, 73] on span "Sài Gòn - Hội An - [GEOGRAPHIC_DATA] (22P VIP)" at bounding box center [339, 78] width 288 height 24
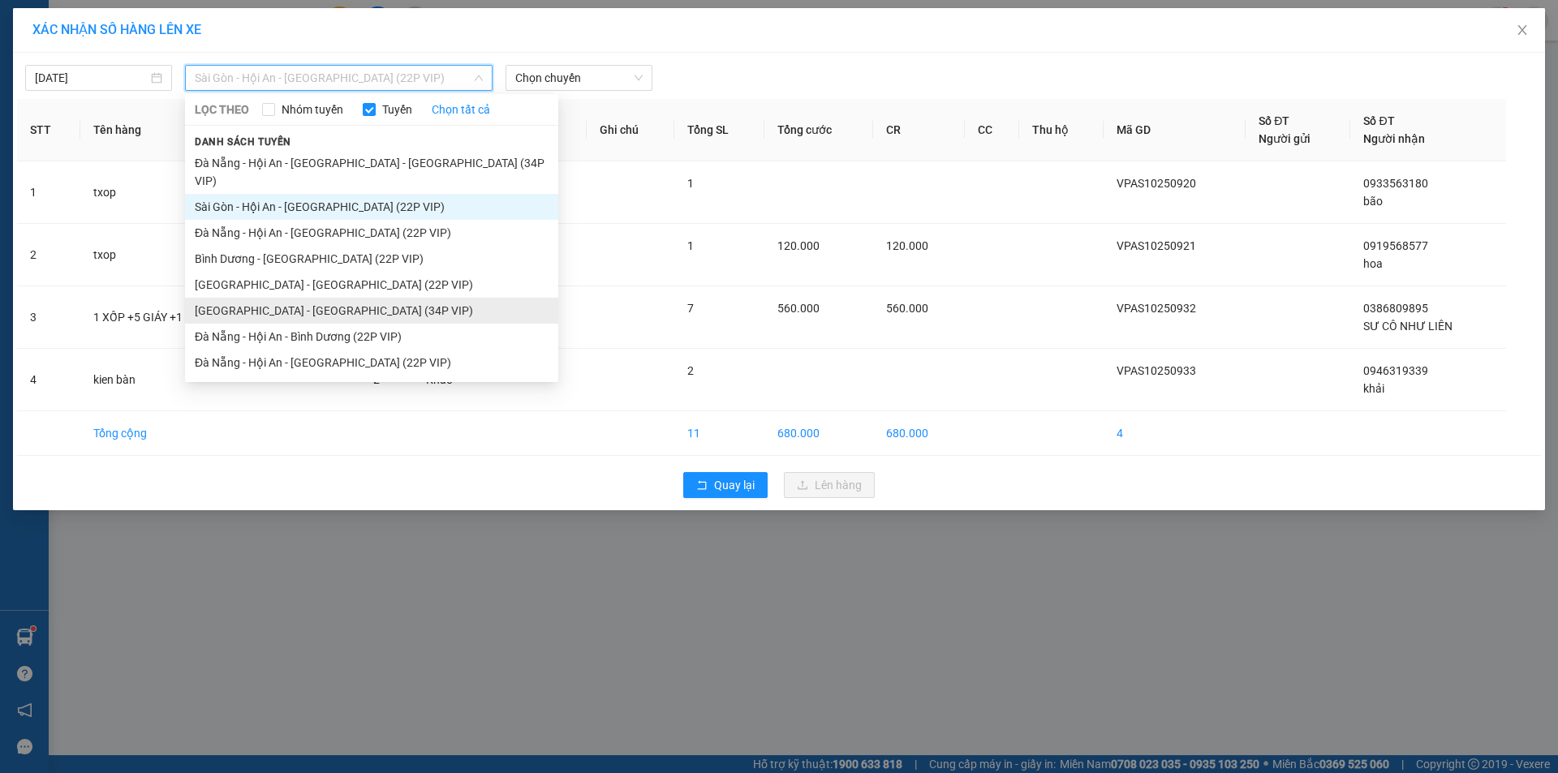
click at [332, 298] on li "[GEOGRAPHIC_DATA] - [GEOGRAPHIC_DATA] (34P VIP)" at bounding box center [371, 311] width 373 height 26
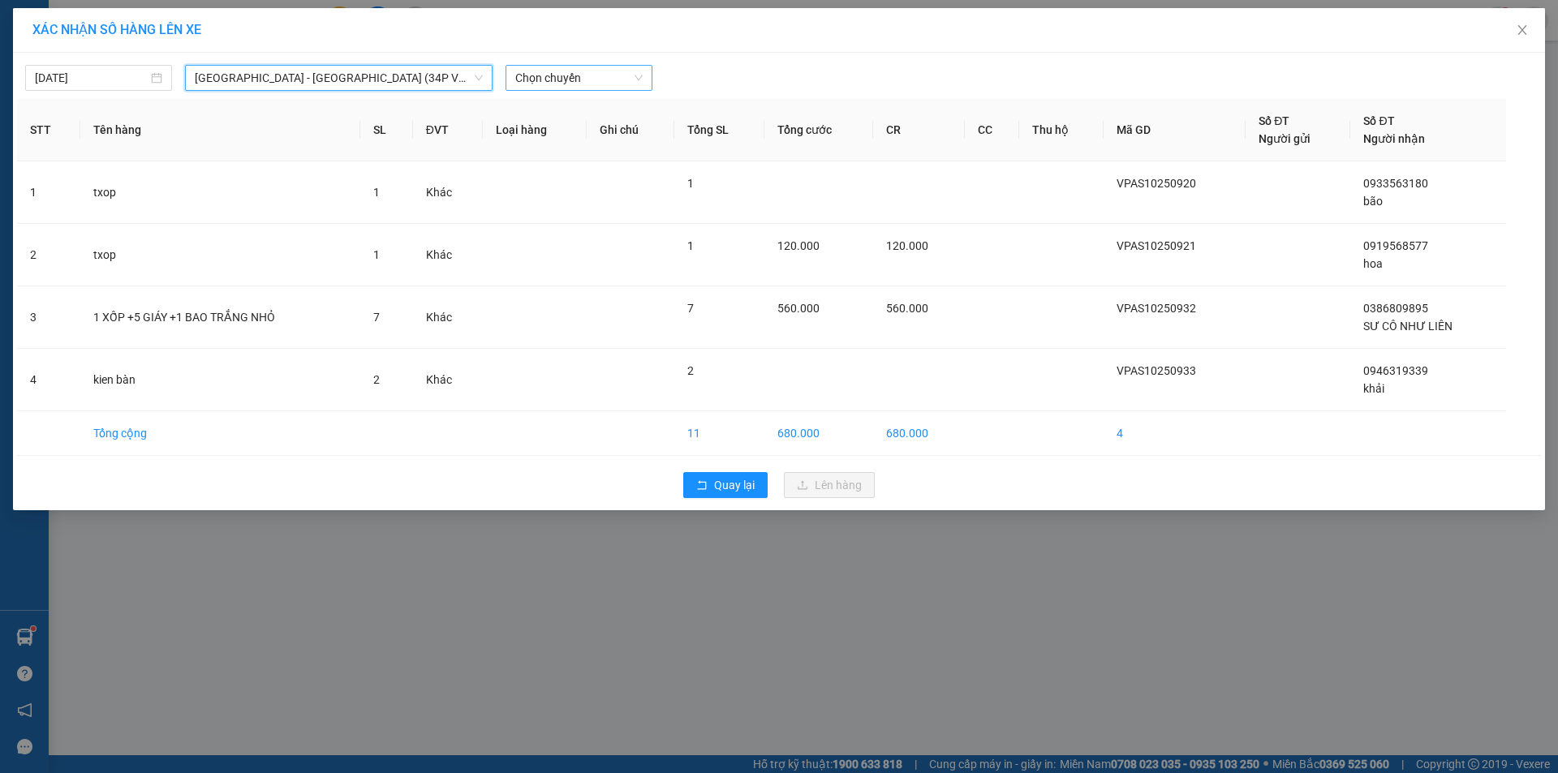
click at [605, 76] on span "Chọn chuyến" at bounding box center [578, 78] width 127 height 24
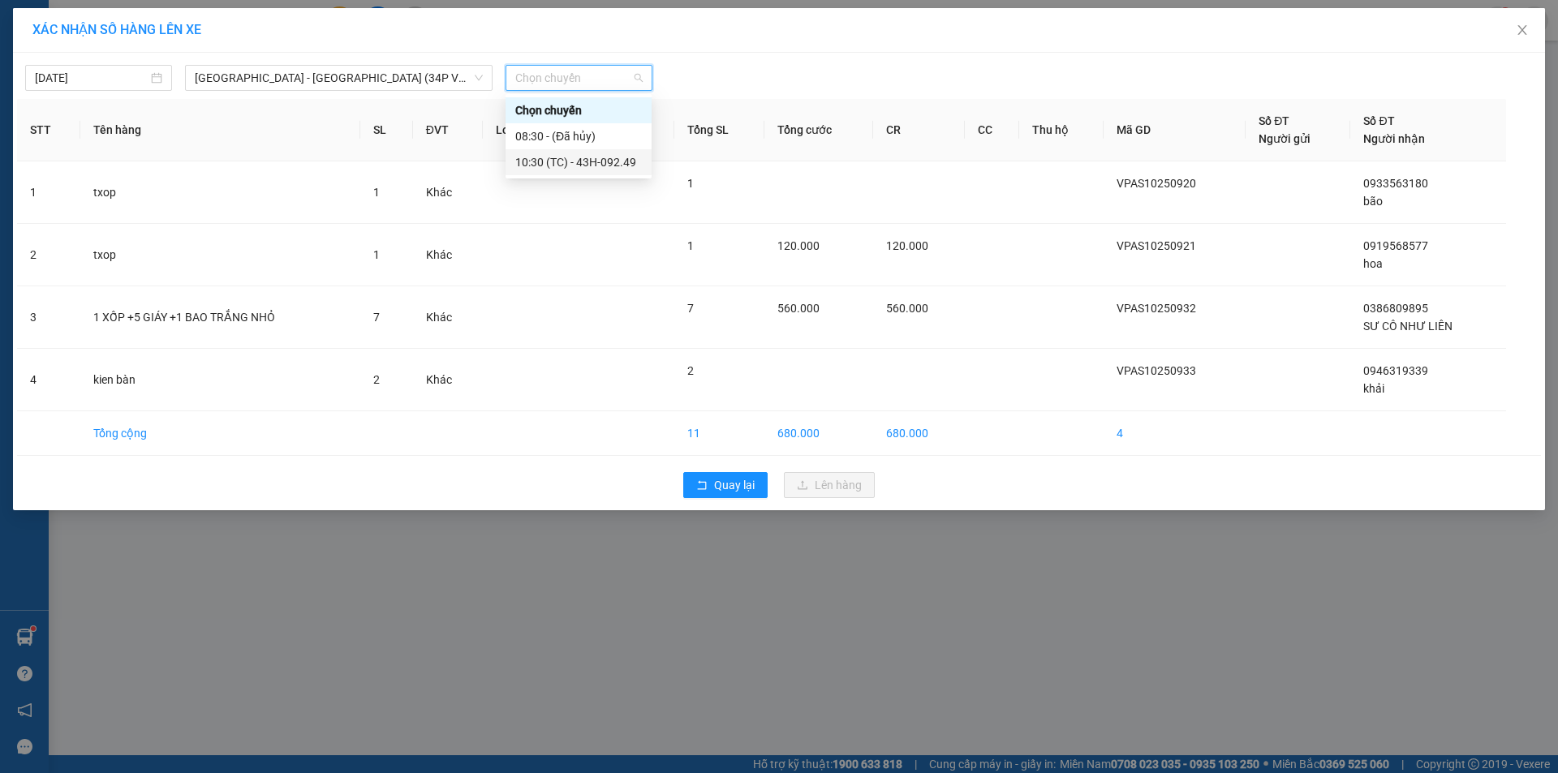
click at [582, 161] on div "10:30 (TC) - 43H-092.49" at bounding box center [578, 162] width 127 height 18
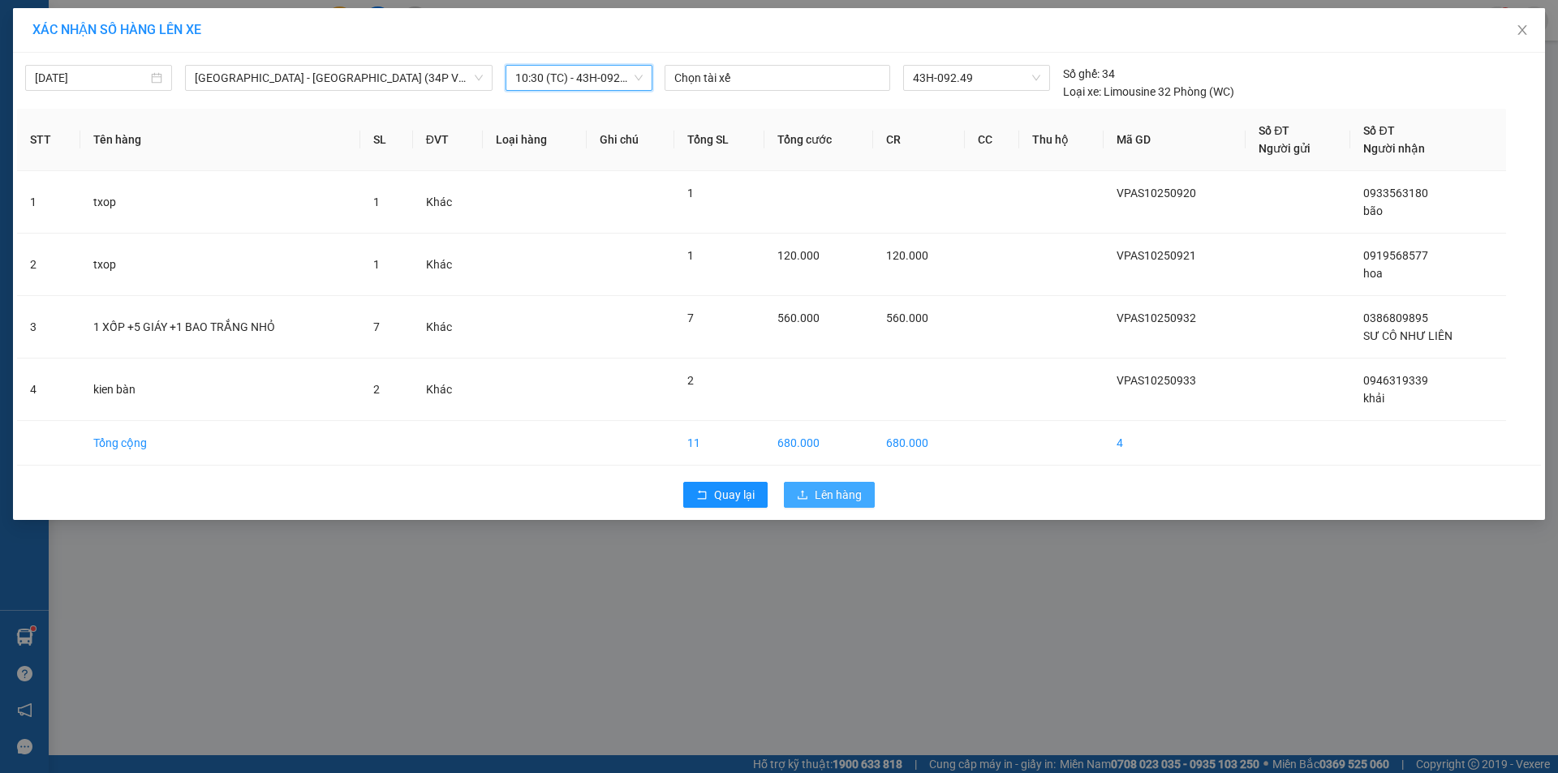
click at [830, 497] on span "Lên hàng" at bounding box center [838, 495] width 47 height 18
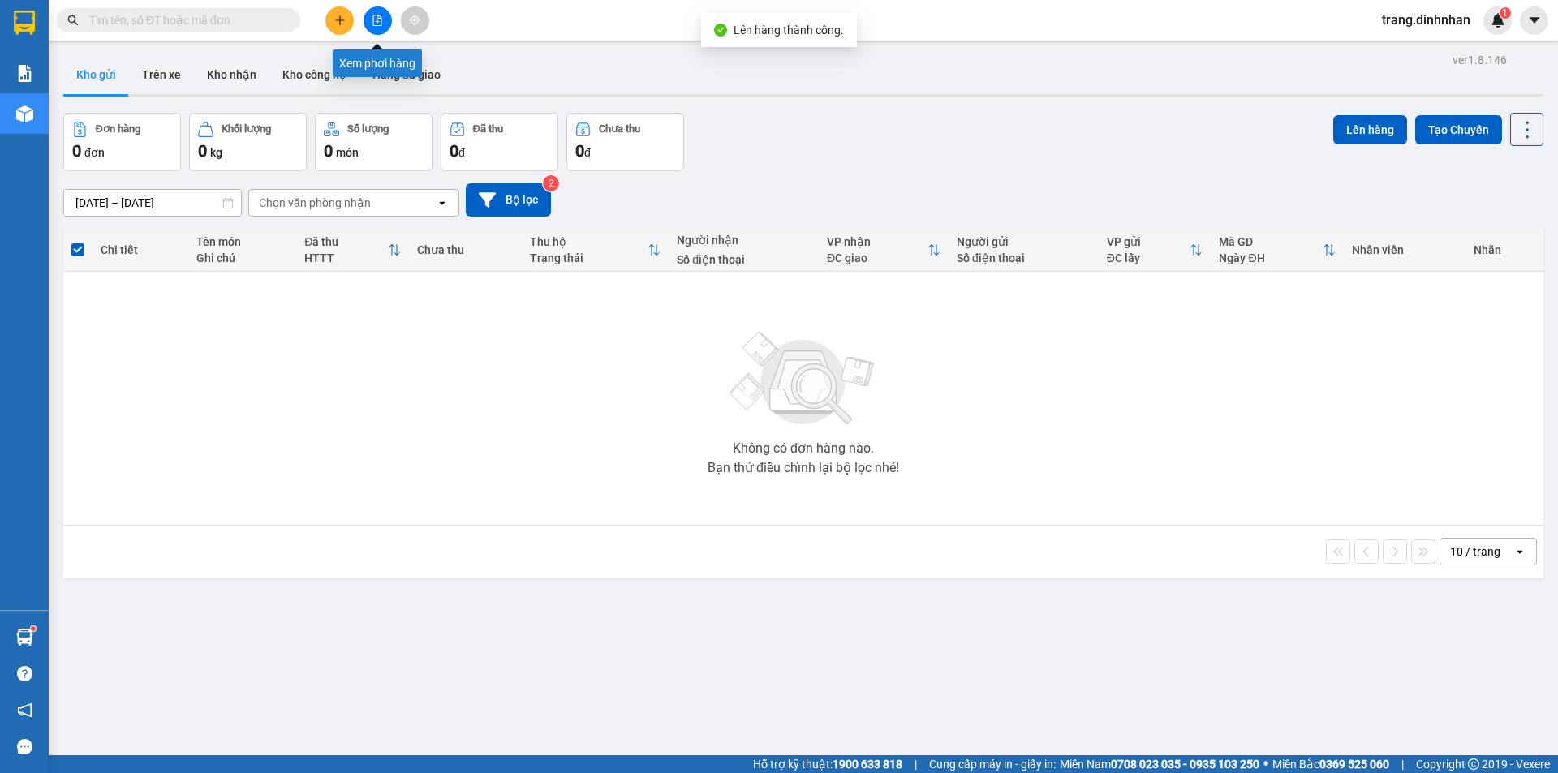
click at [368, 19] on button at bounding box center [378, 20] width 28 height 28
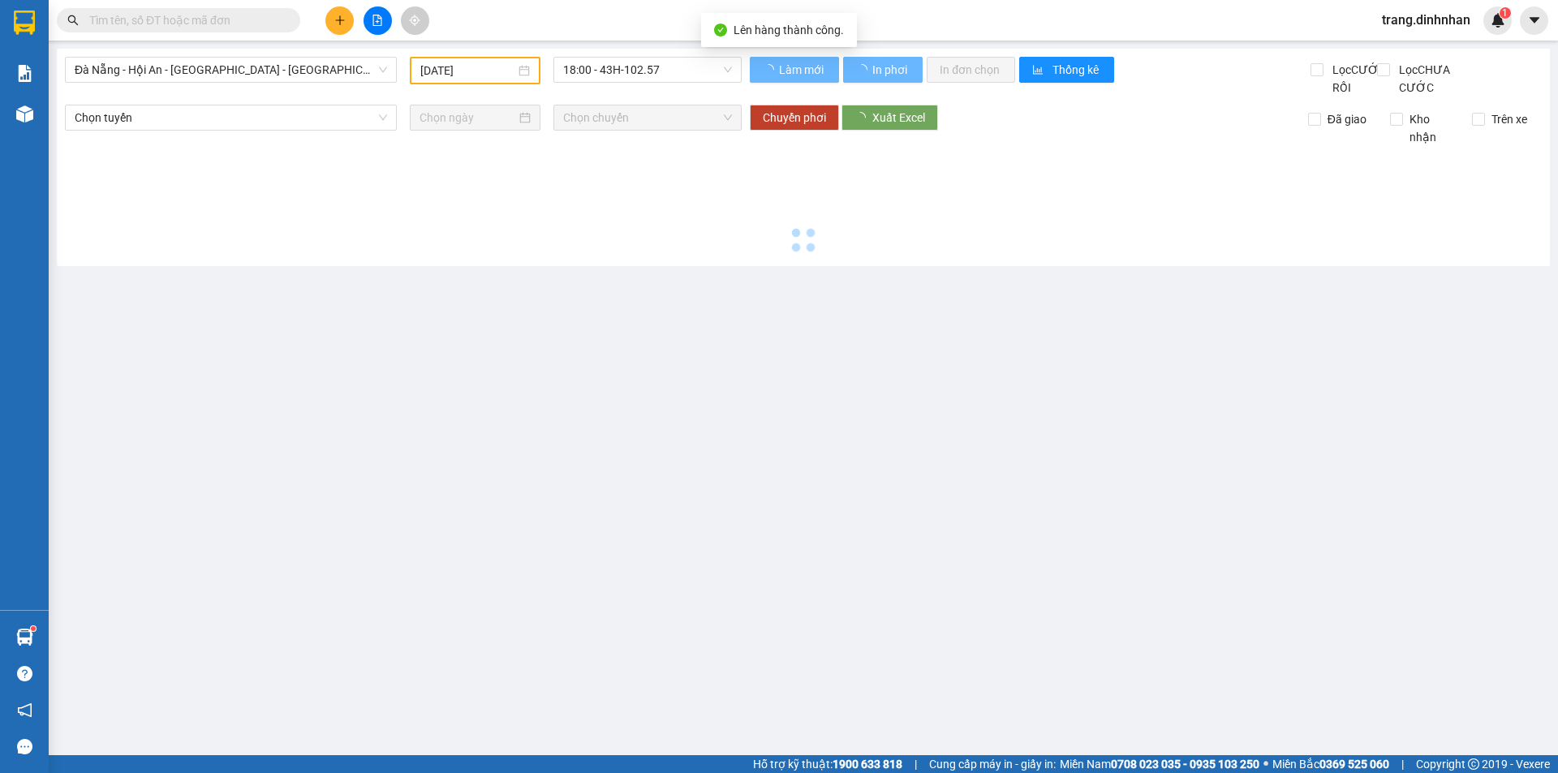
type input "[DATE]"
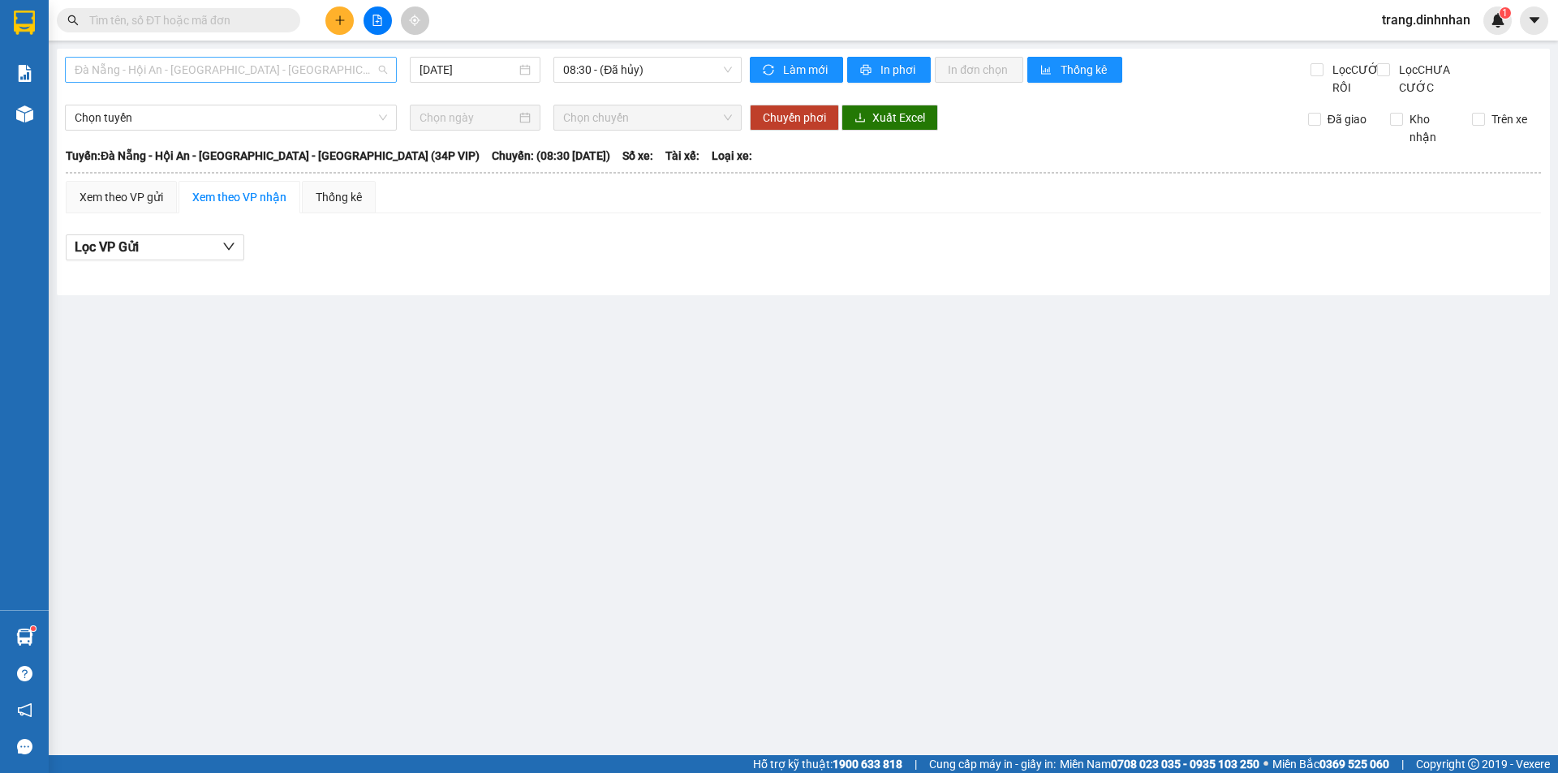
click at [353, 71] on span "Đà Nẵng - Hội An - [GEOGRAPHIC_DATA] - [GEOGRAPHIC_DATA] (34P VIP)" at bounding box center [231, 70] width 312 height 24
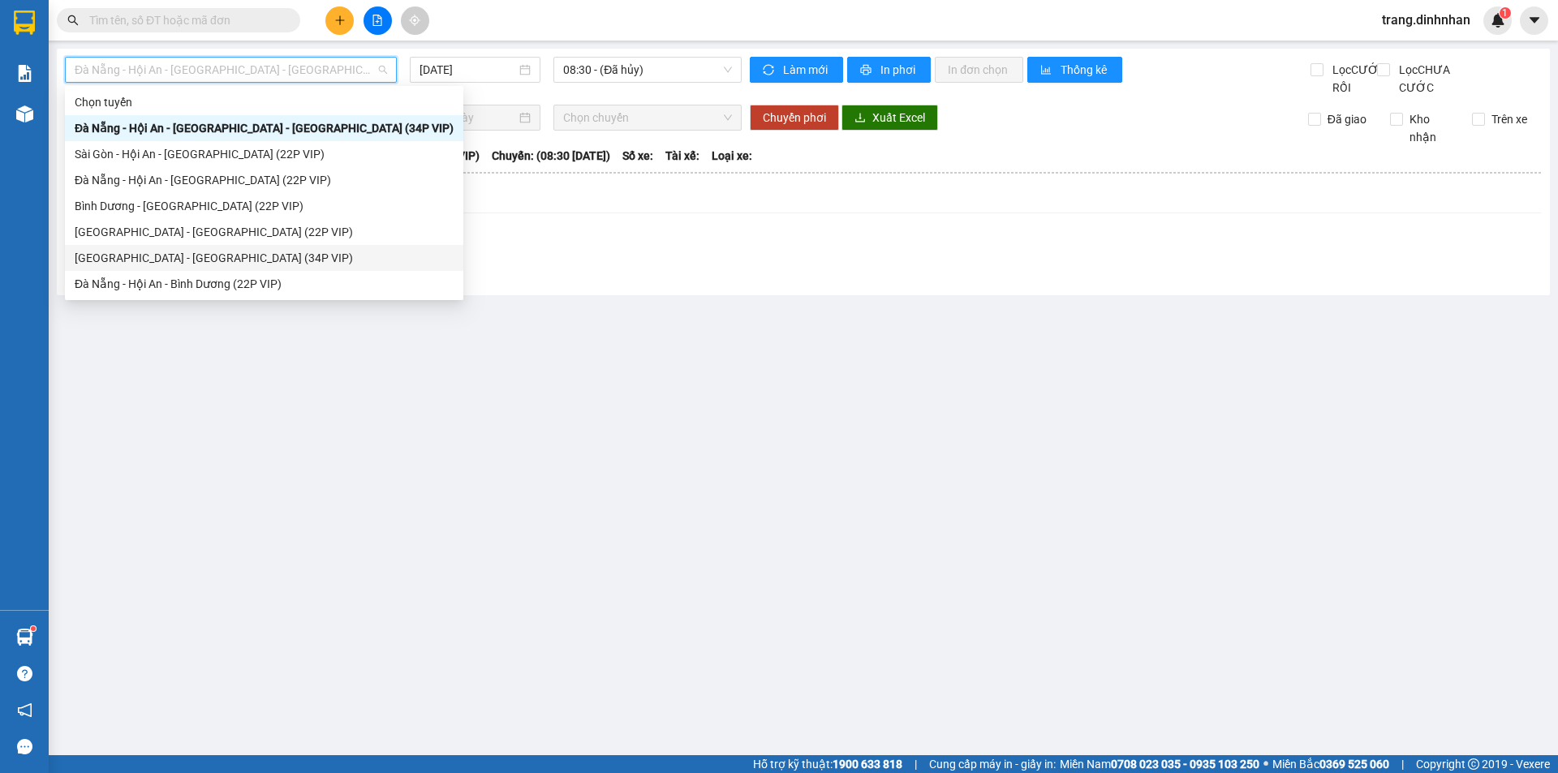
click at [234, 256] on div "[GEOGRAPHIC_DATA] - [GEOGRAPHIC_DATA] (34P VIP)" at bounding box center [264, 258] width 379 height 18
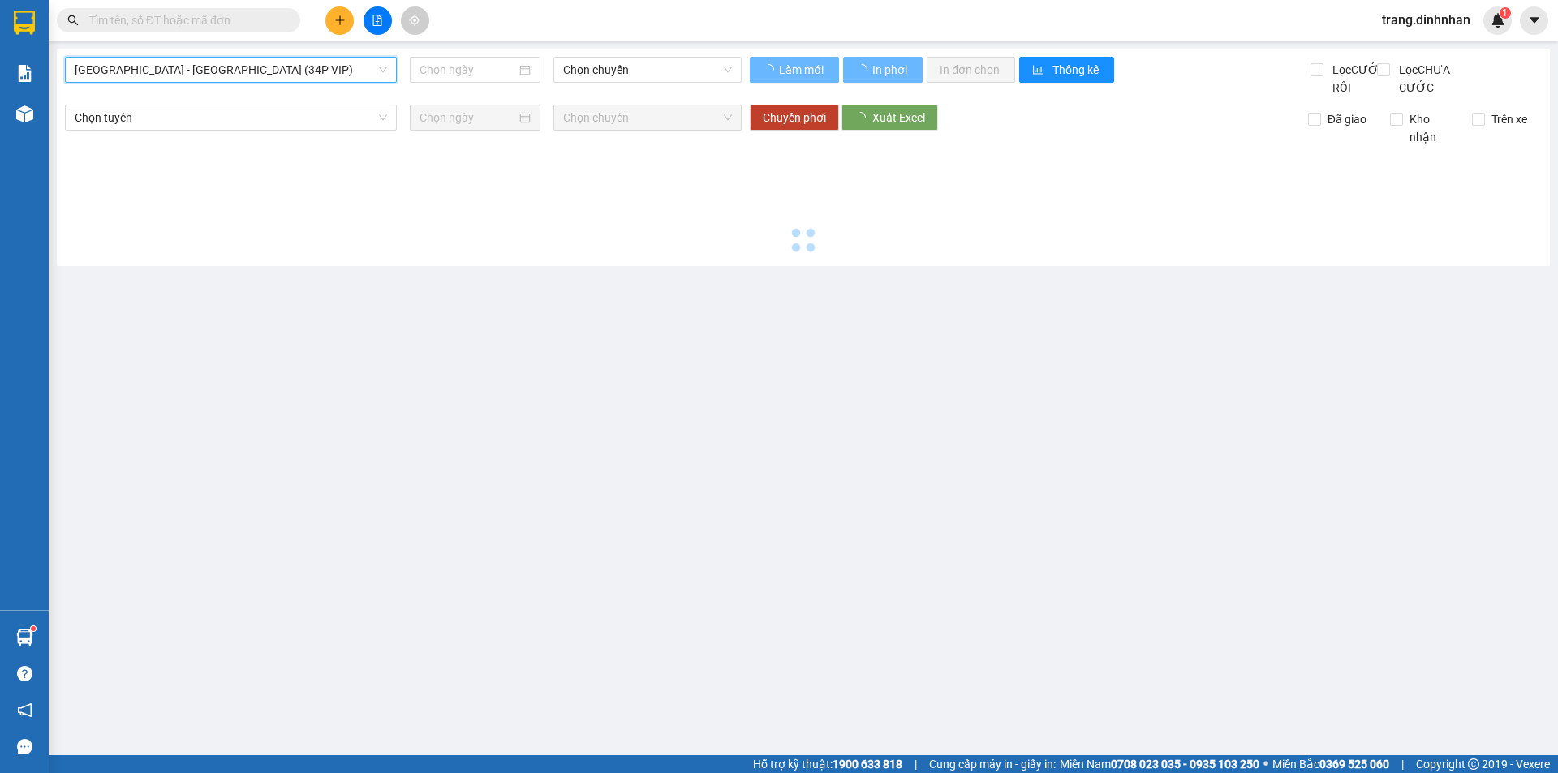
type input "[DATE]"
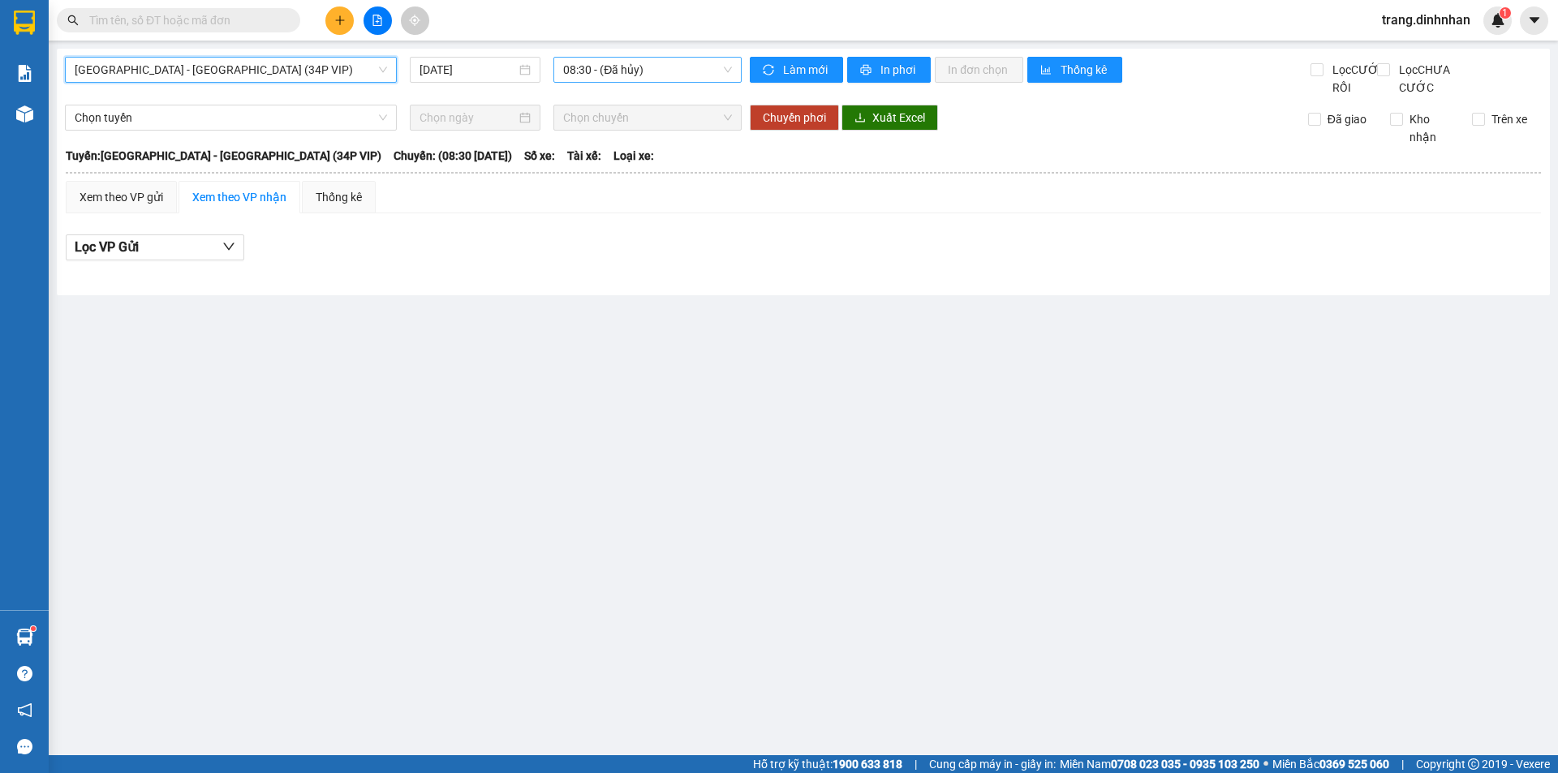
click at [692, 71] on span "08:30 - (Đã hủy)" at bounding box center [647, 70] width 169 height 24
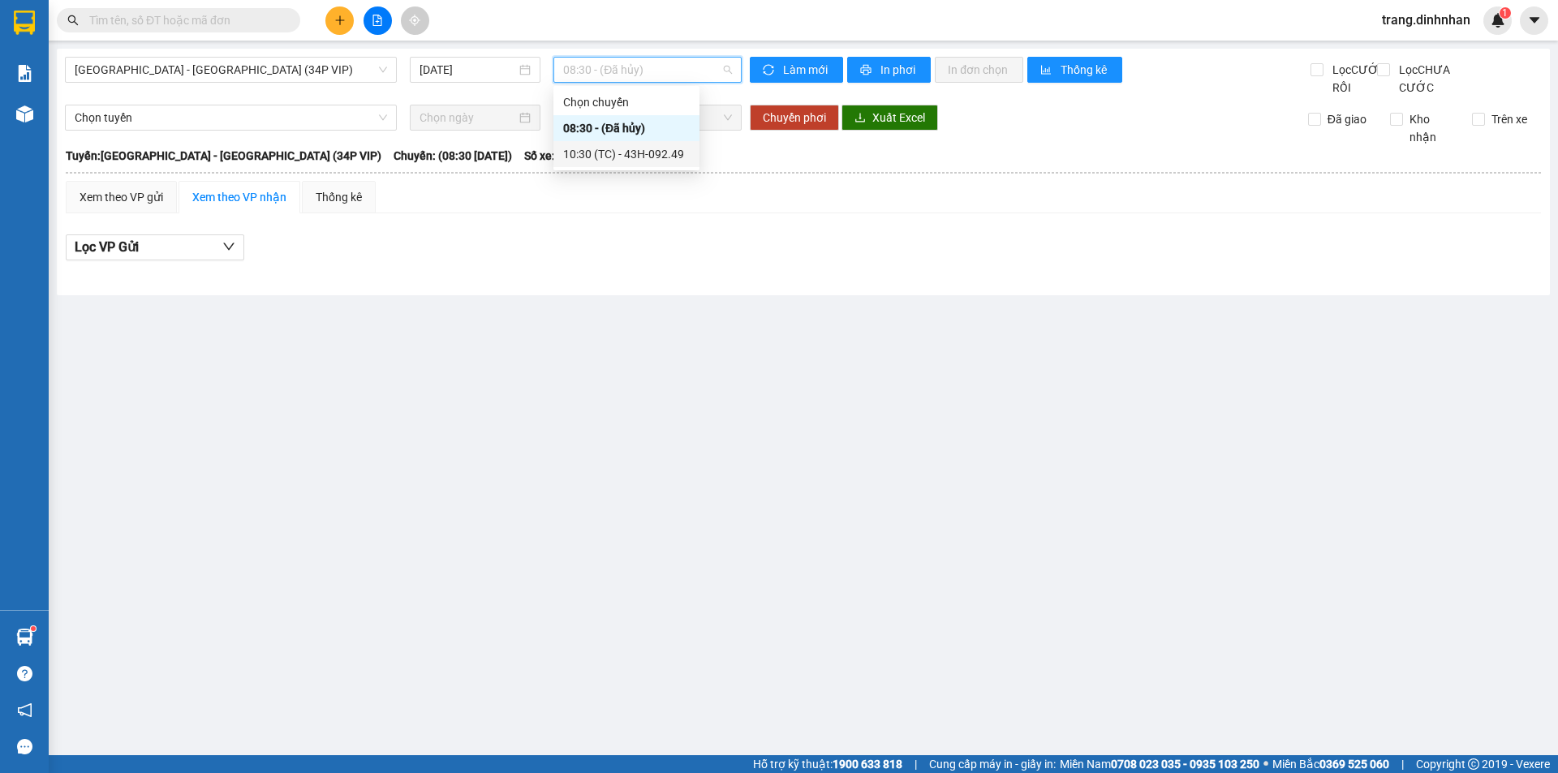
click at [652, 151] on div "10:30 (TC) - 43H-092.49" at bounding box center [626, 154] width 127 height 18
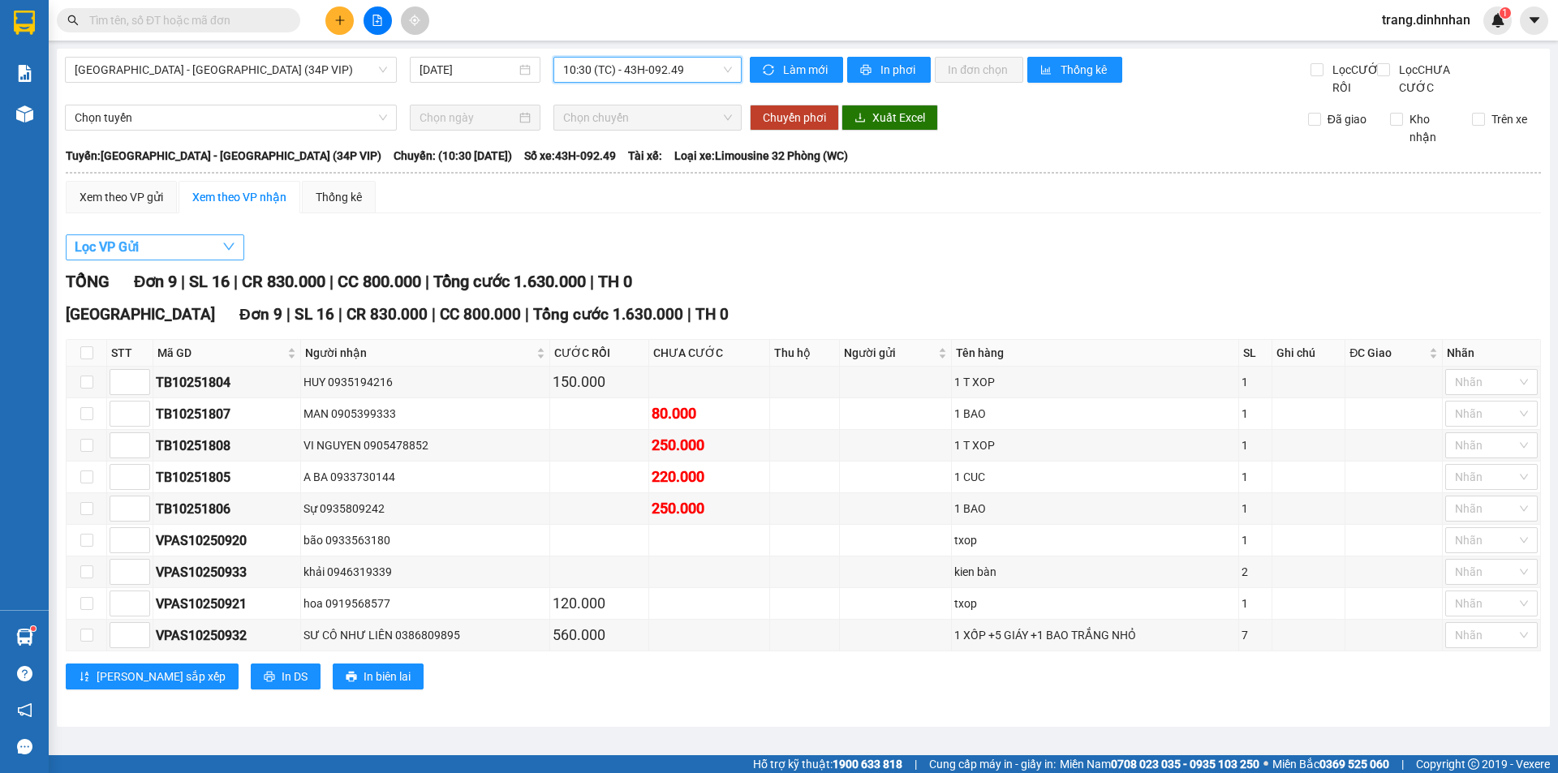
click at [141, 259] on button "Lọc VP Gửi" at bounding box center [155, 248] width 179 height 26
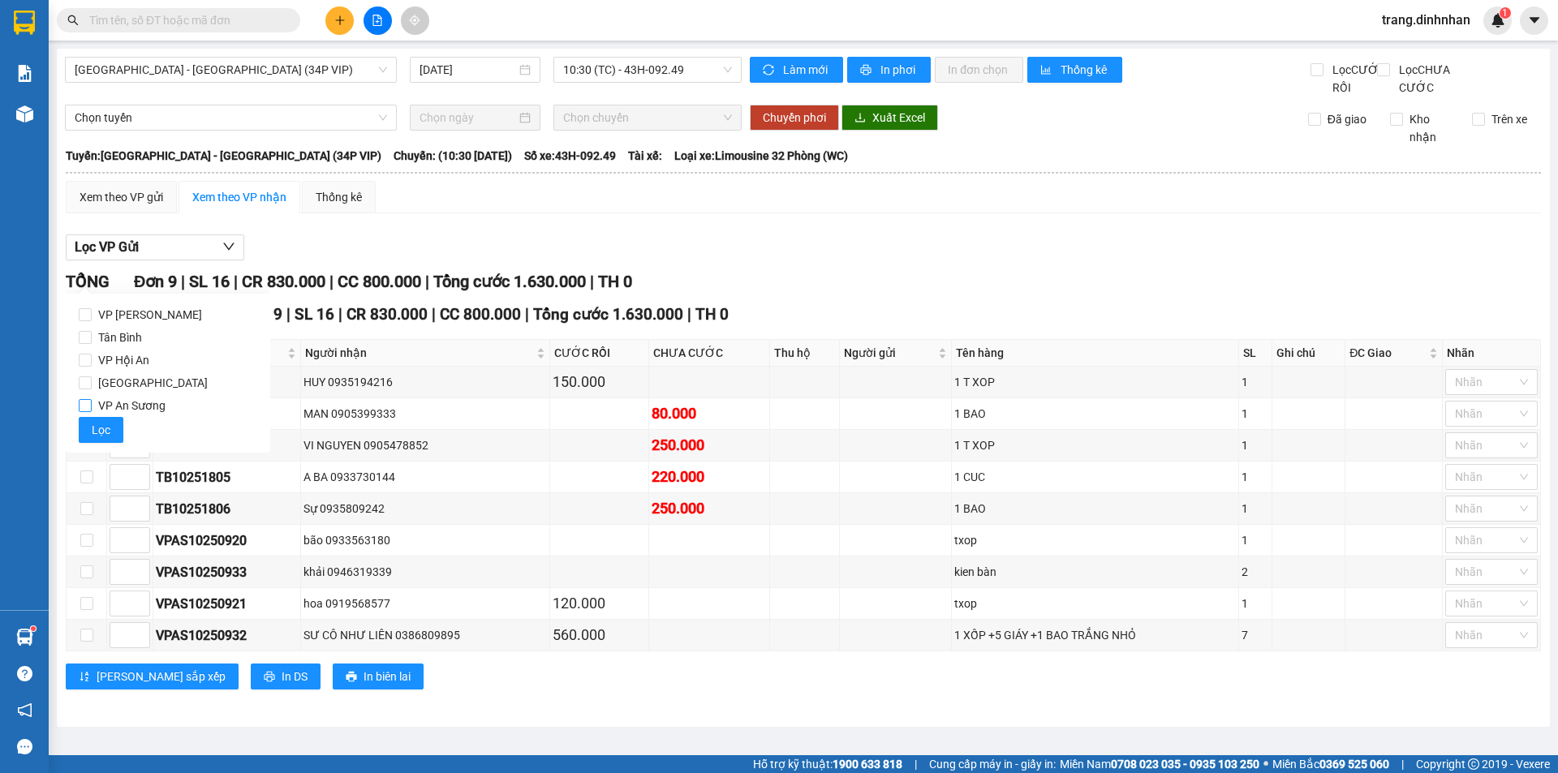
click at [83, 407] on input "VP An Sương" at bounding box center [85, 405] width 13 height 13
checkbox input "true"
click at [95, 430] on span "Lọc" at bounding box center [101, 430] width 19 height 18
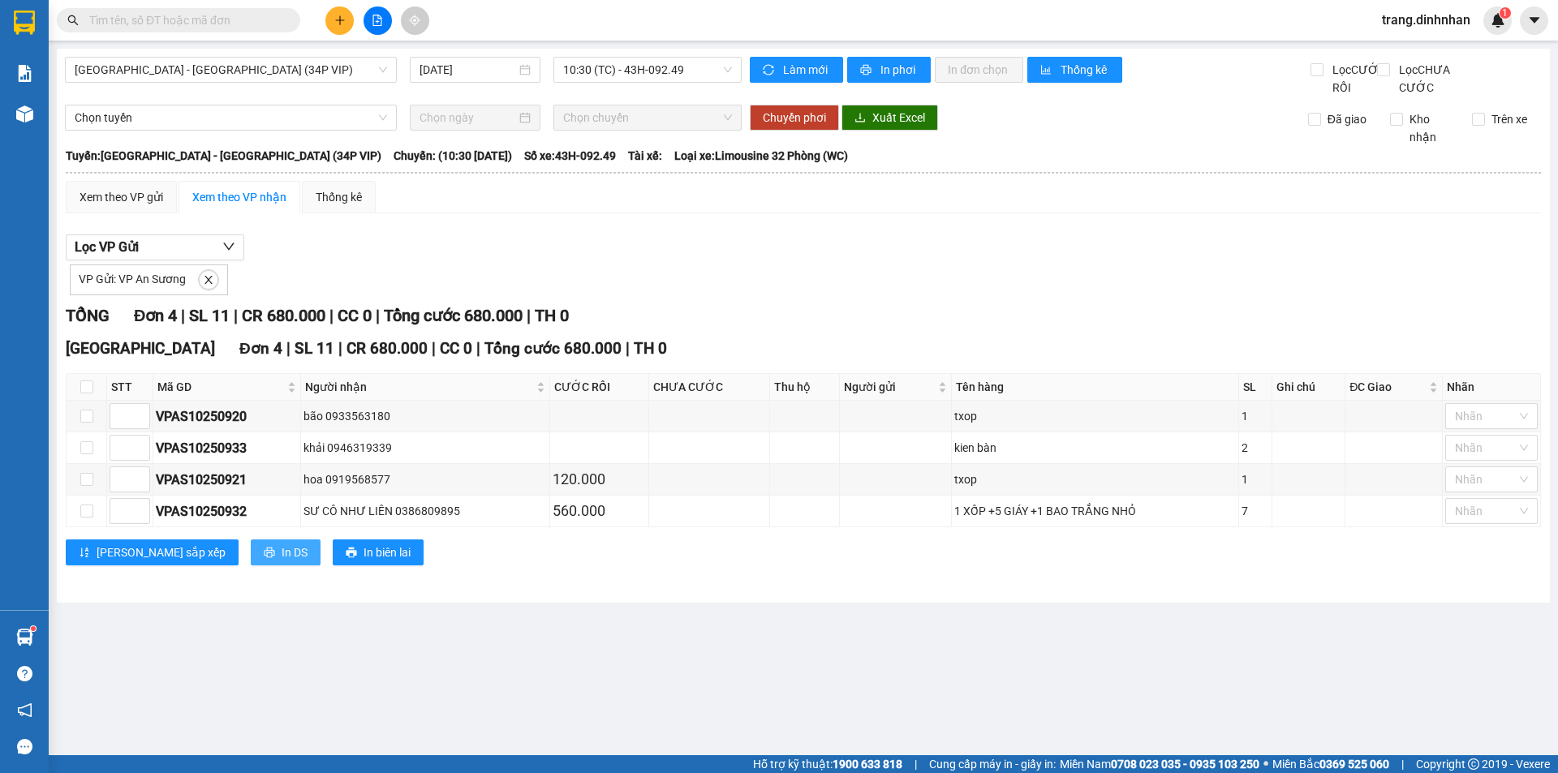
click at [282, 562] on span "In DS" at bounding box center [295, 553] width 26 height 18
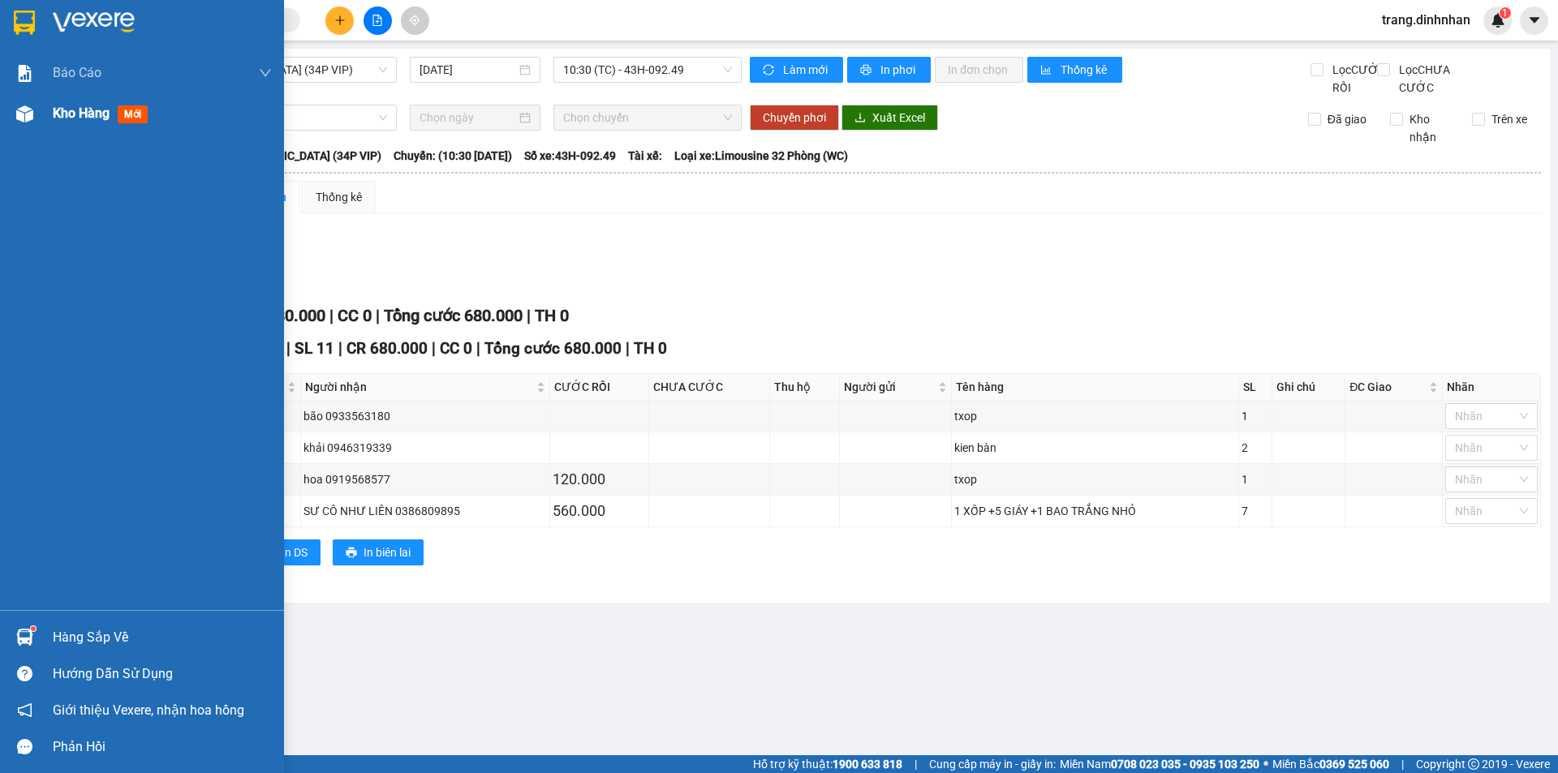
click at [70, 112] on span "Kho hàng" at bounding box center [81, 113] width 57 height 15
